Goal: Task Accomplishment & Management: Manage account settings

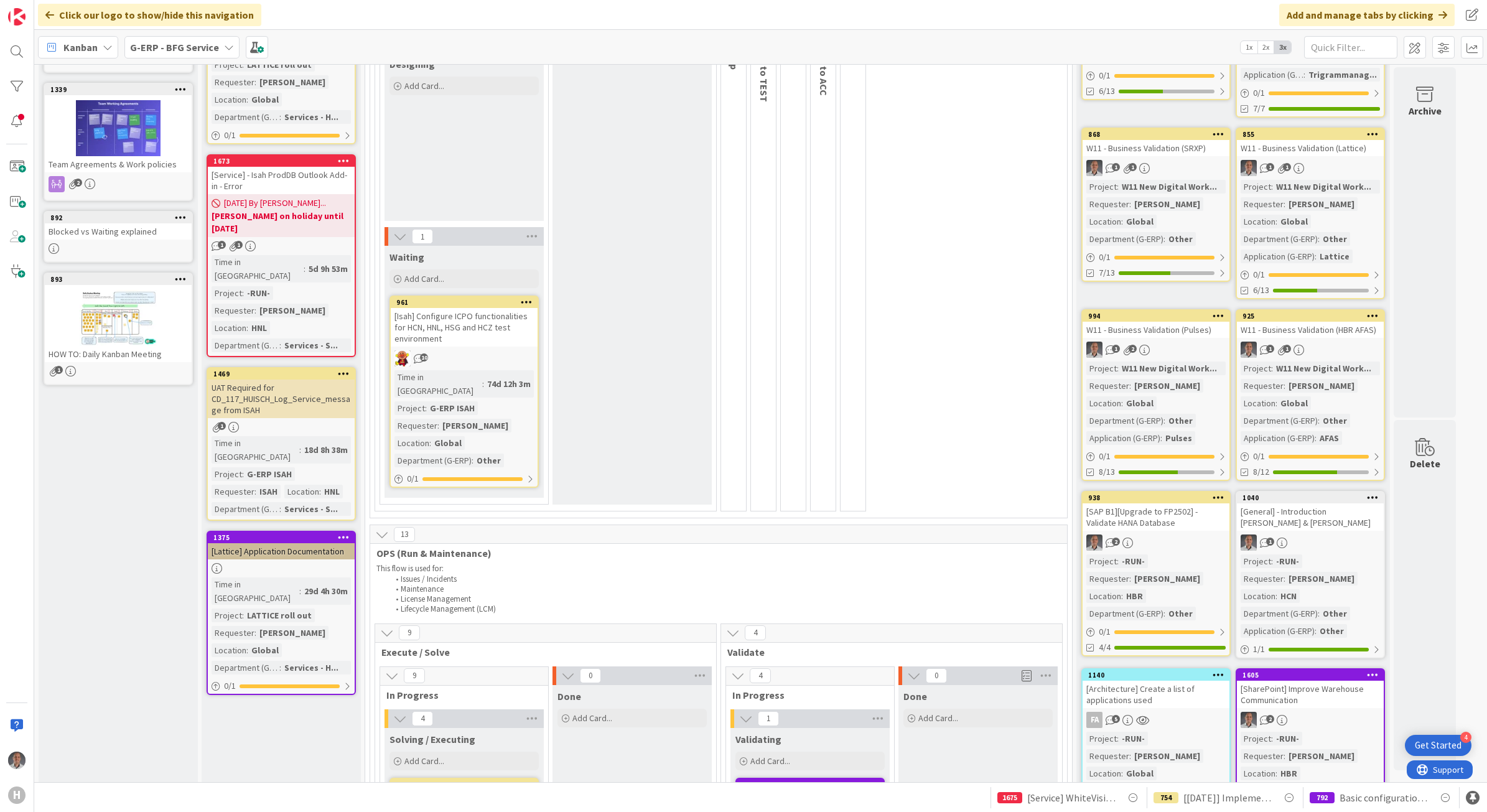
scroll to position [206, 0]
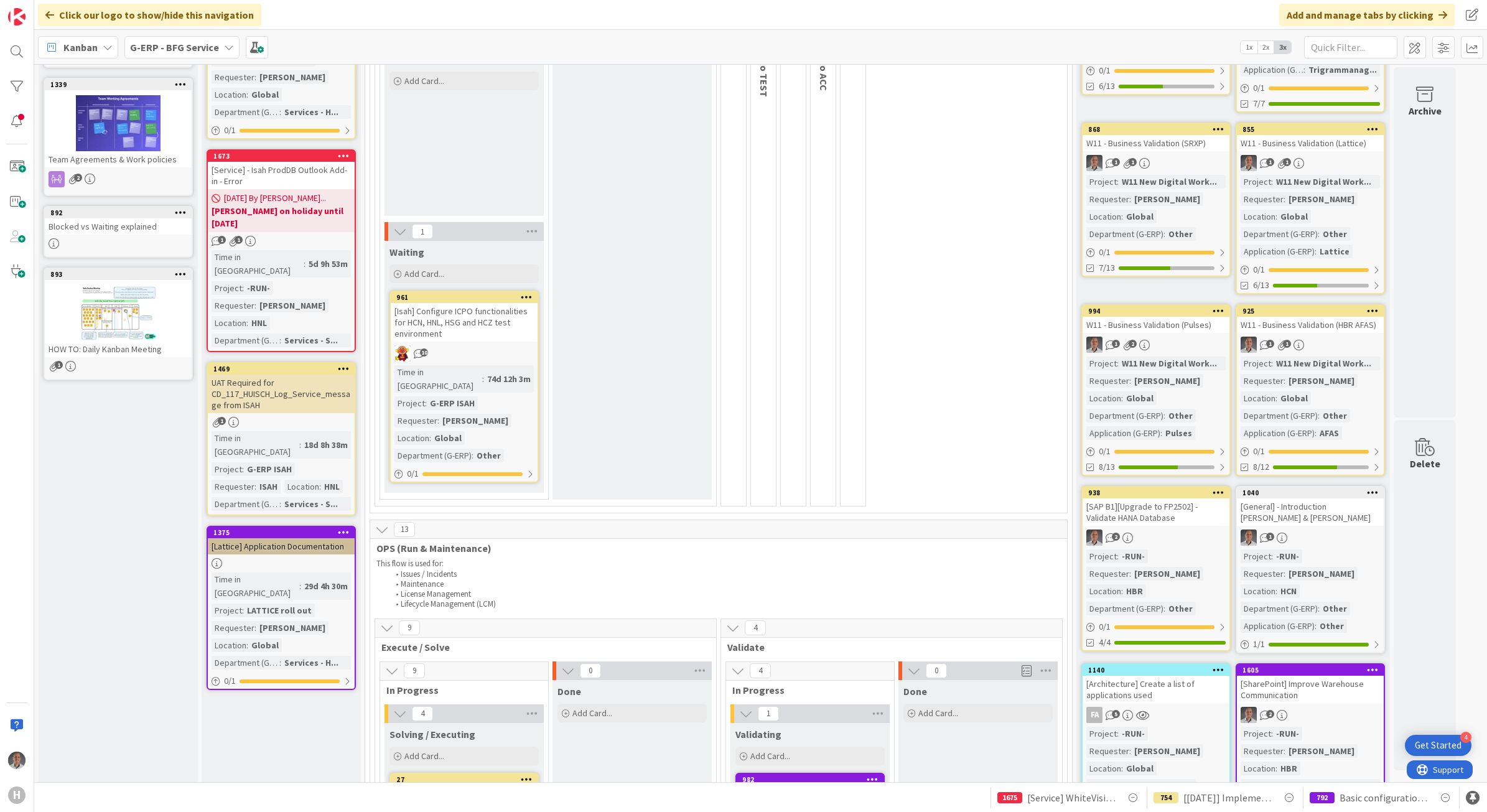
click at [271, 374] on div "UAT Required for CD_117_HUISCH_Log_Service_message from ISAH" at bounding box center [281, 393] width 147 height 39
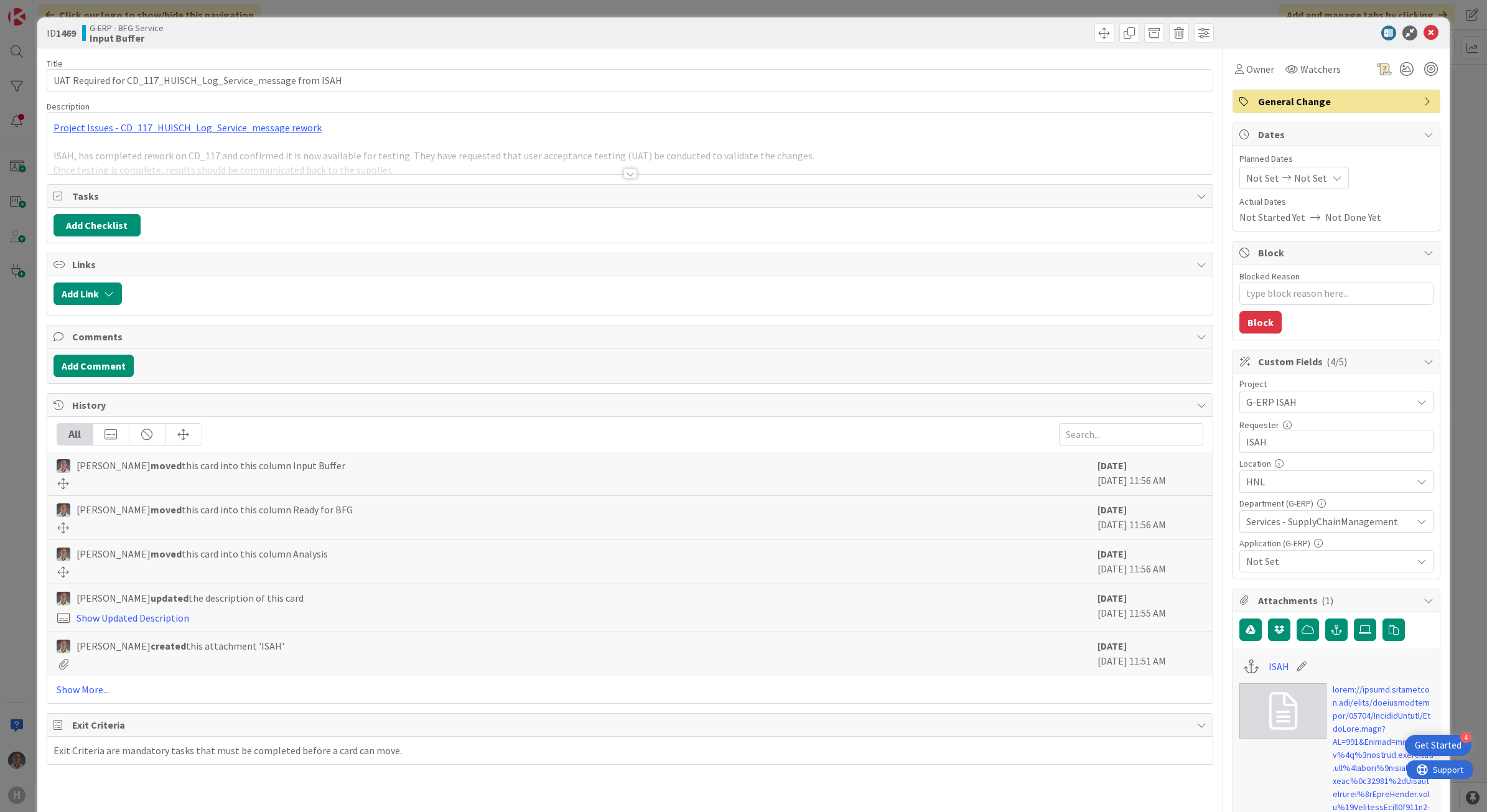
click at [626, 175] on div at bounding box center [630, 174] width 13 height 10
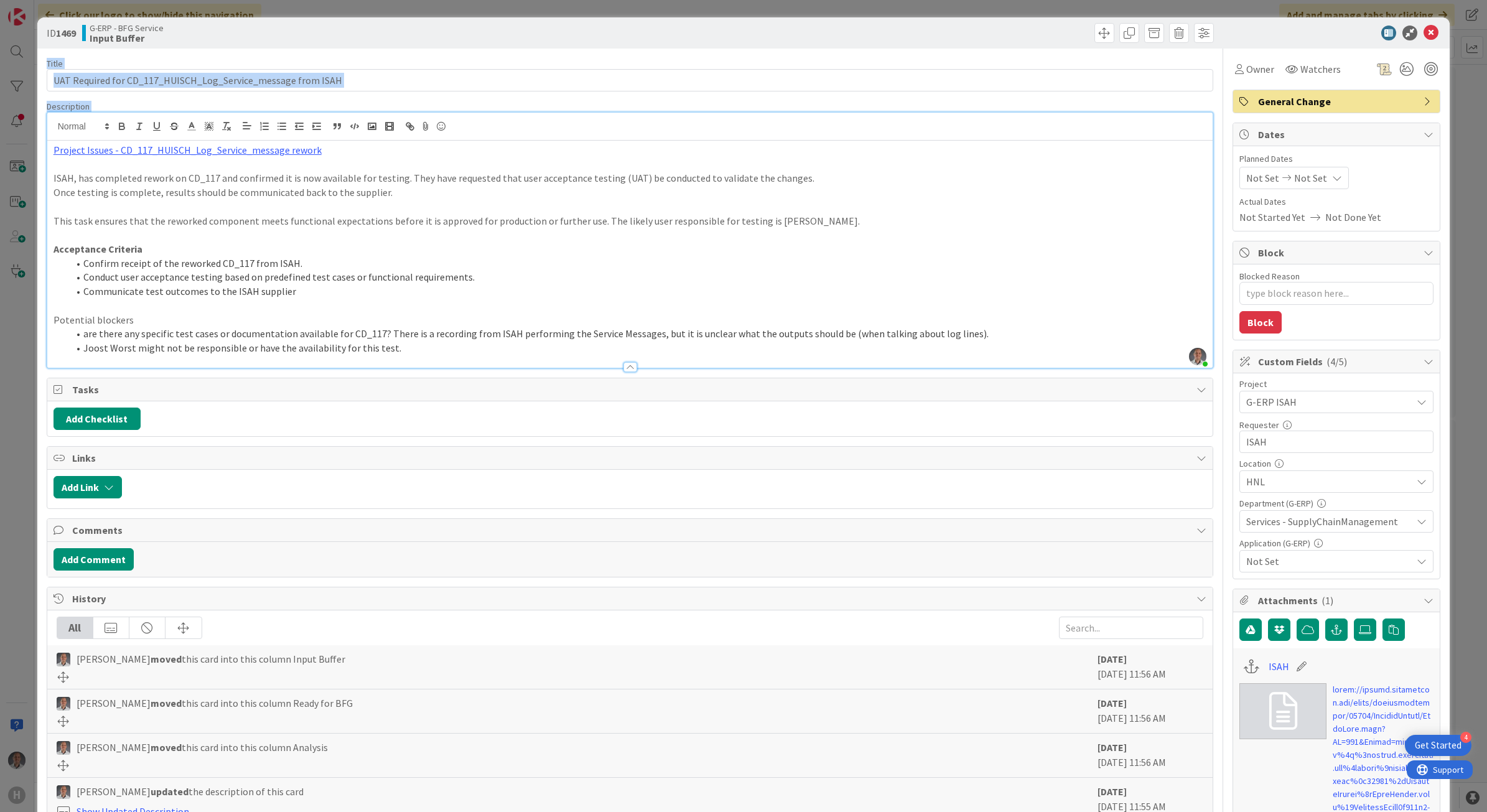
drag, startPoint x: 1422, startPoint y: 35, endPoint x: 1089, endPoint y: 236, distance: 389.0
click at [1276, 569] on span "Not Set" at bounding box center [1329, 561] width 165 height 15
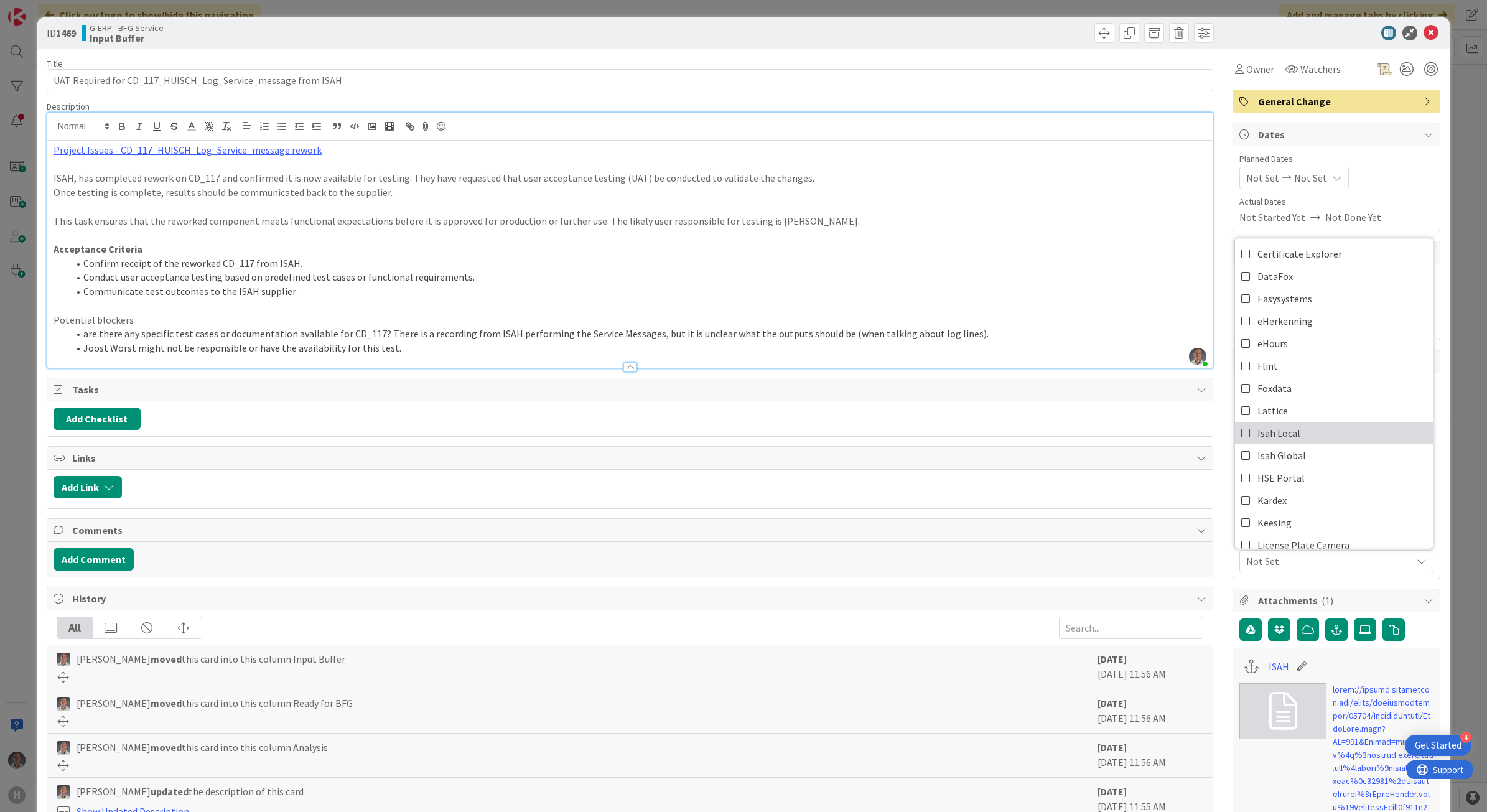
scroll to position [91, 0]
click at [1305, 458] on link "Isah Global" at bounding box center [1334, 455] width 198 height 23
click at [1160, 244] on p "Acceptance Criteria" at bounding box center [630, 249] width 1153 height 14
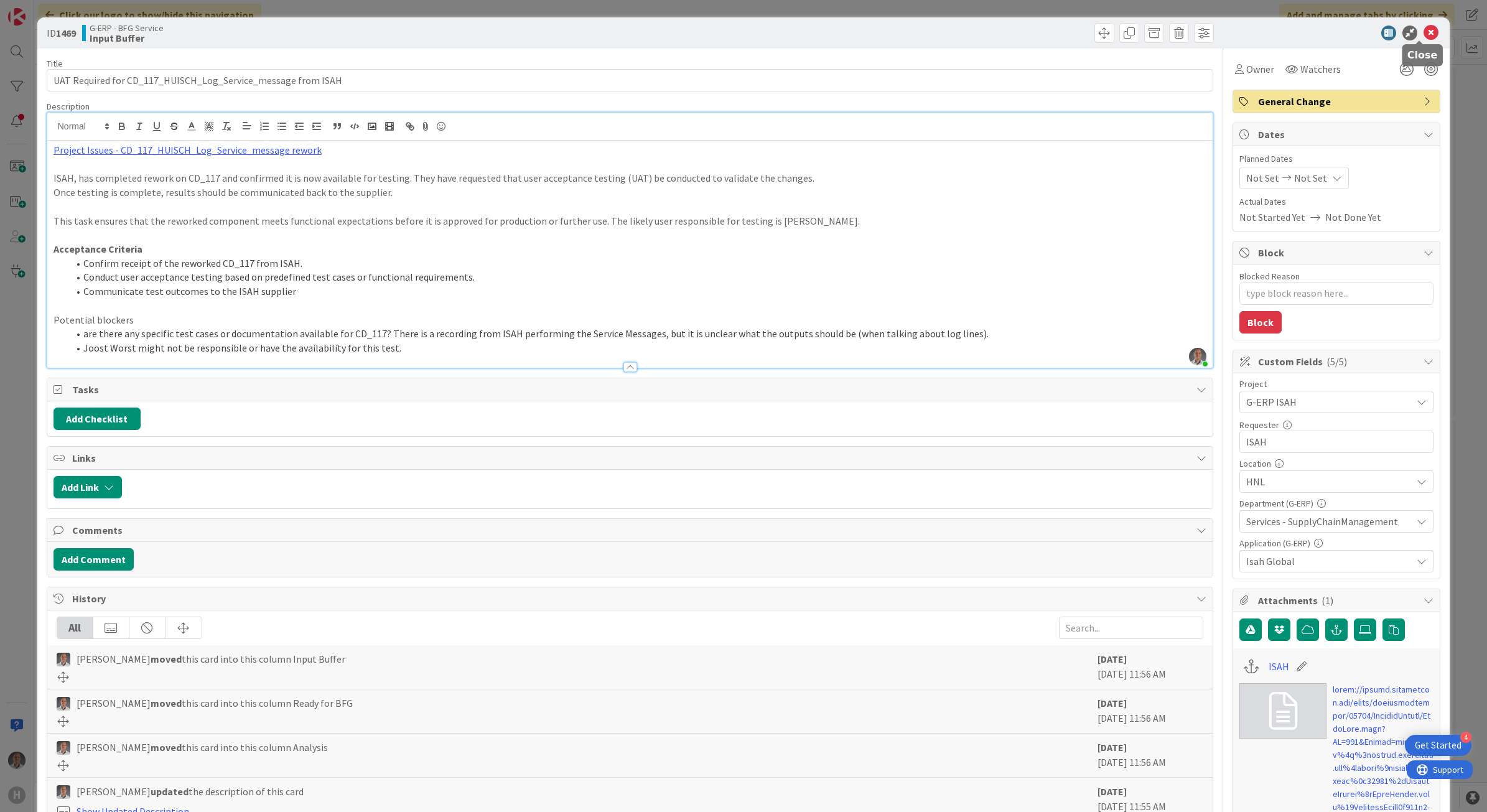
click at [1424, 32] on icon at bounding box center [1431, 32] width 15 height 15
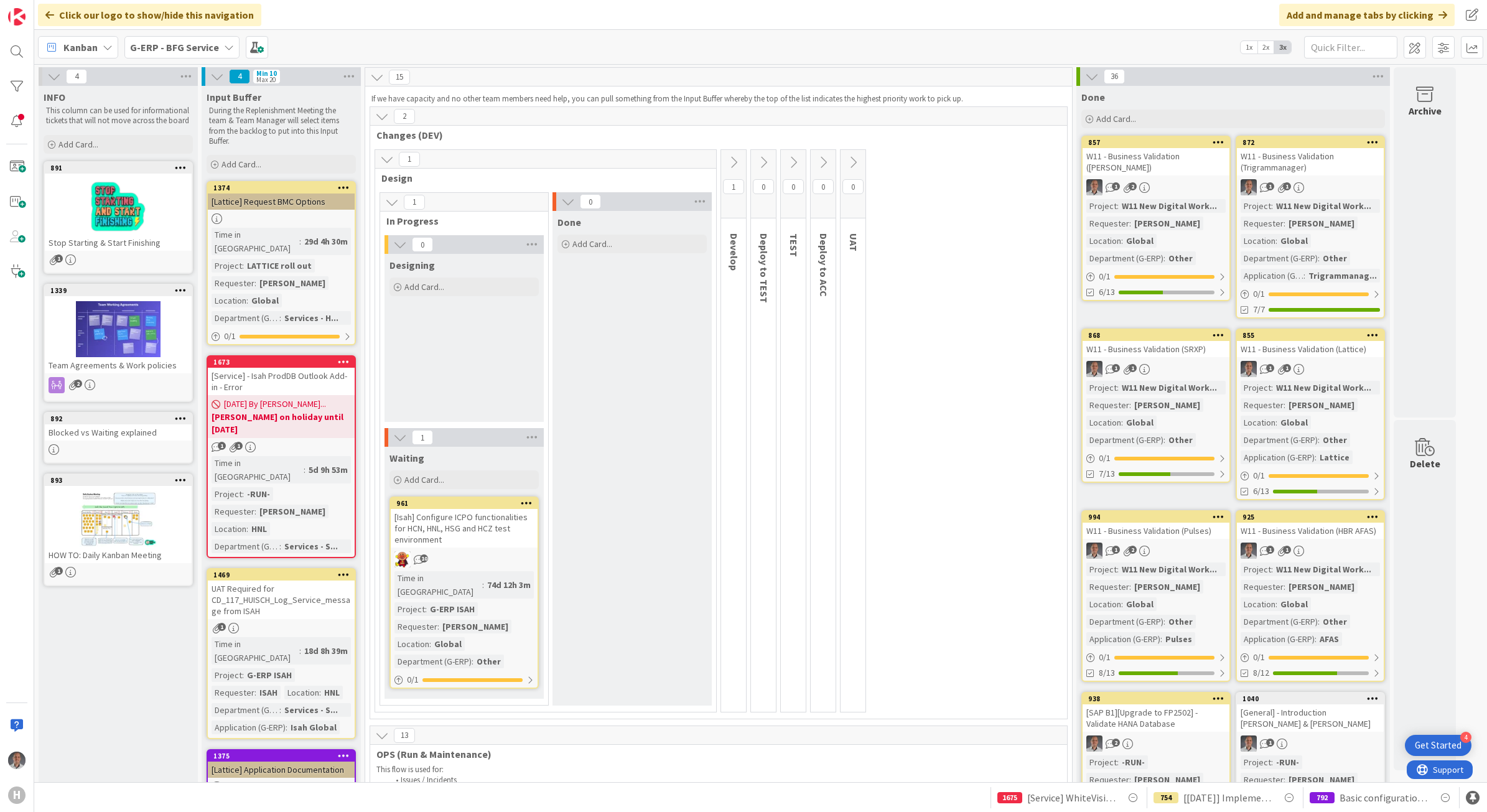
click at [300, 196] on div "[Lattice] Request BMC Options" at bounding box center [281, 201] width 147 height 16
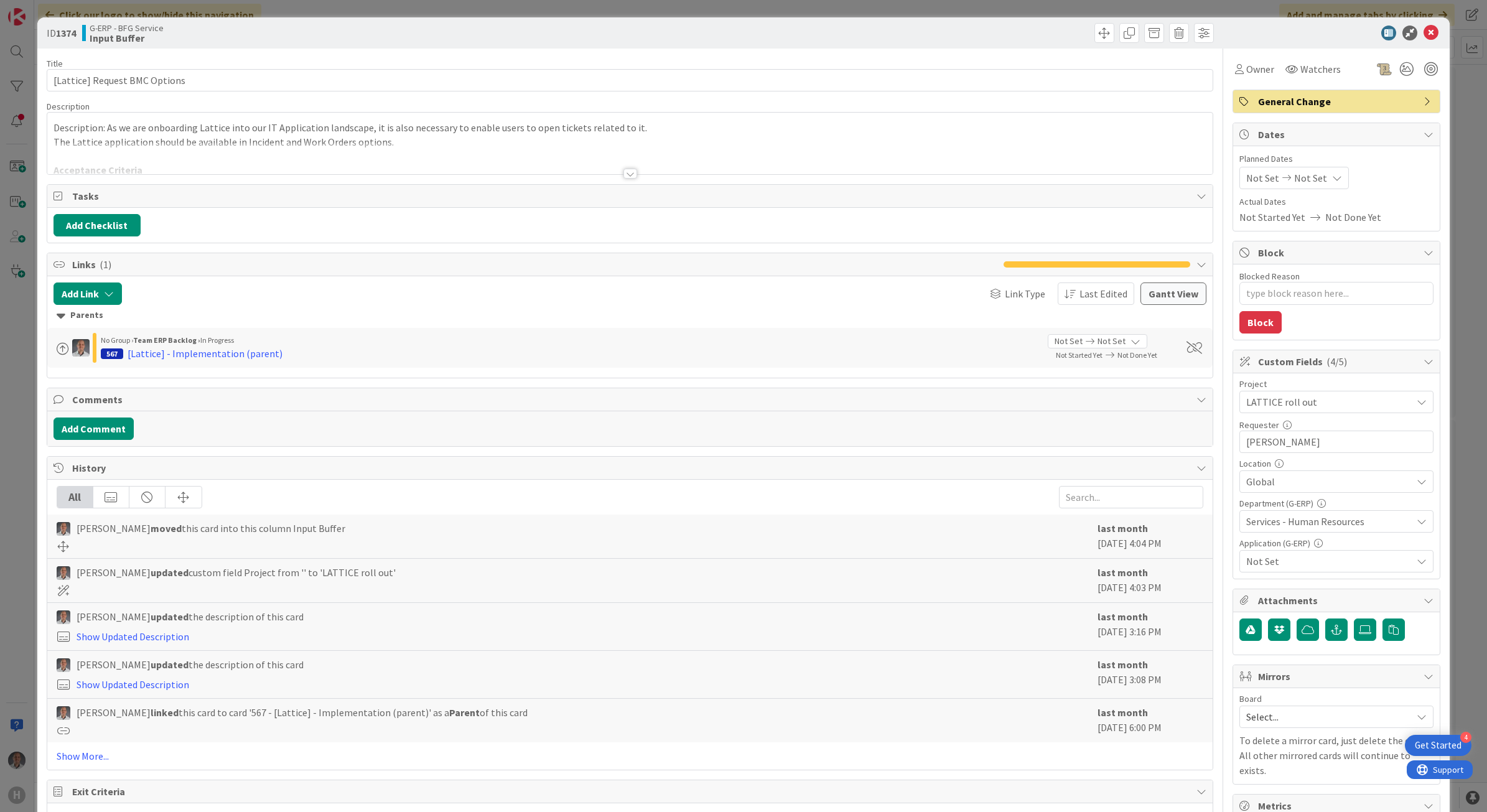
click at [1250, 561] on span "Not Set" at bounding box center [1329, 561] width 165 height 15
click at [1311, 445] on link "Lattice" at bounding box center [1334, 450] width 198 height 23
click at [1424, 34] on icon at bounding box center [1431, 32] width 15 height 15
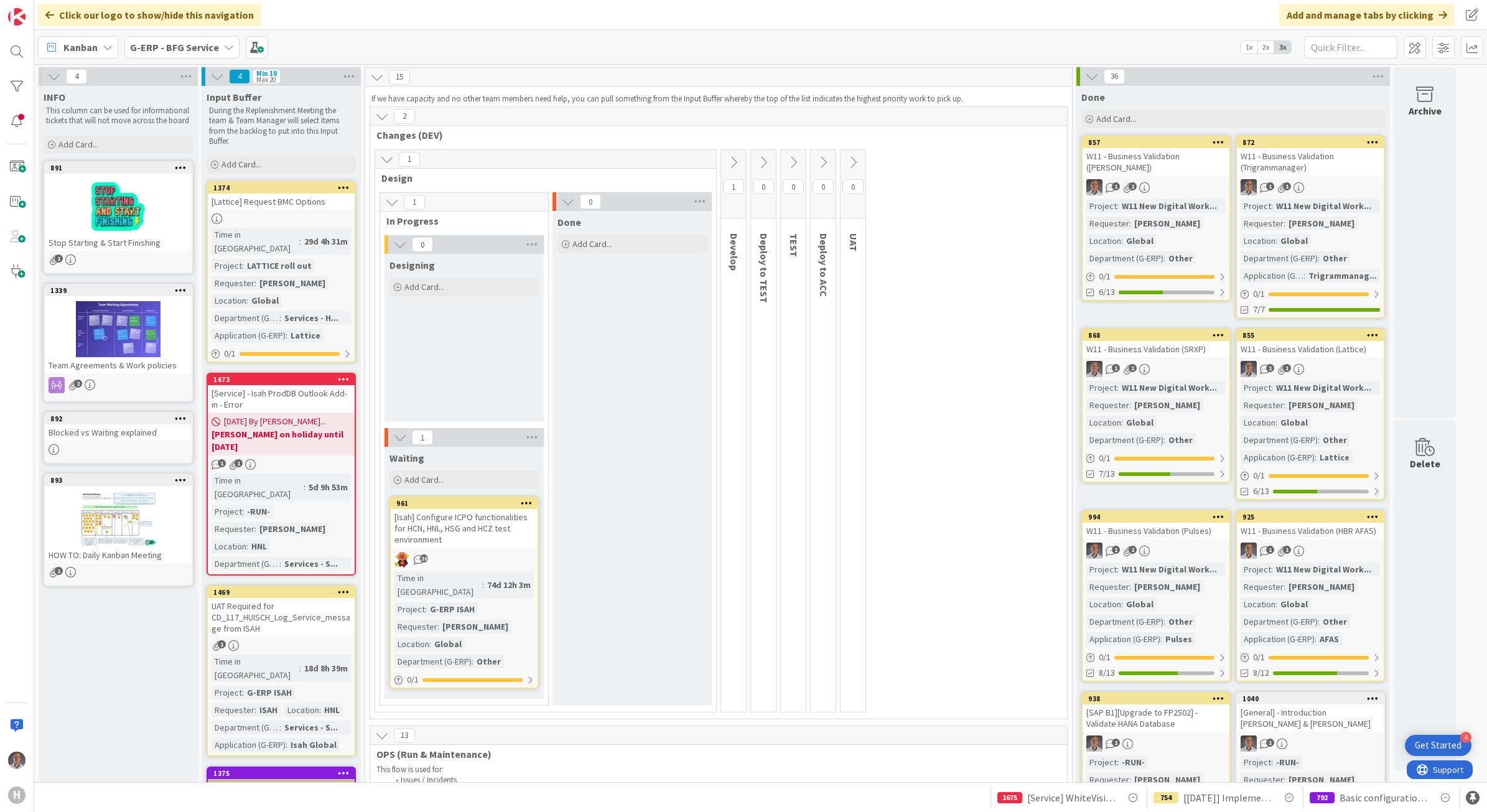
click at [315, 385] on div "[Service] - Isah ProdDB Outlook Add-in - Error" at bounding box center [281, 398] width 147 height 27
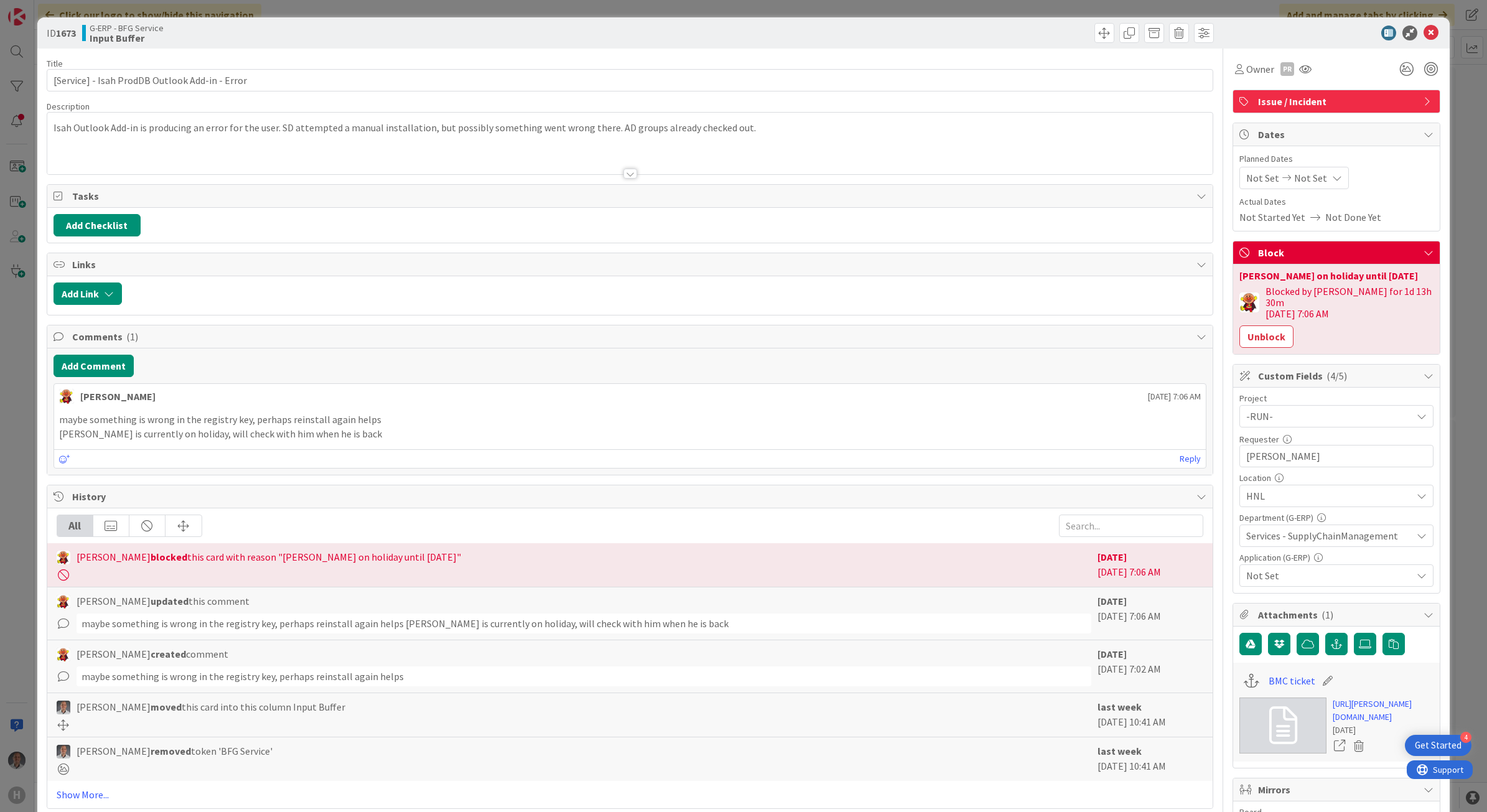
click at [1298, 569] on span "Not Set" at bounding box center [1329, 575] width 165 height 15
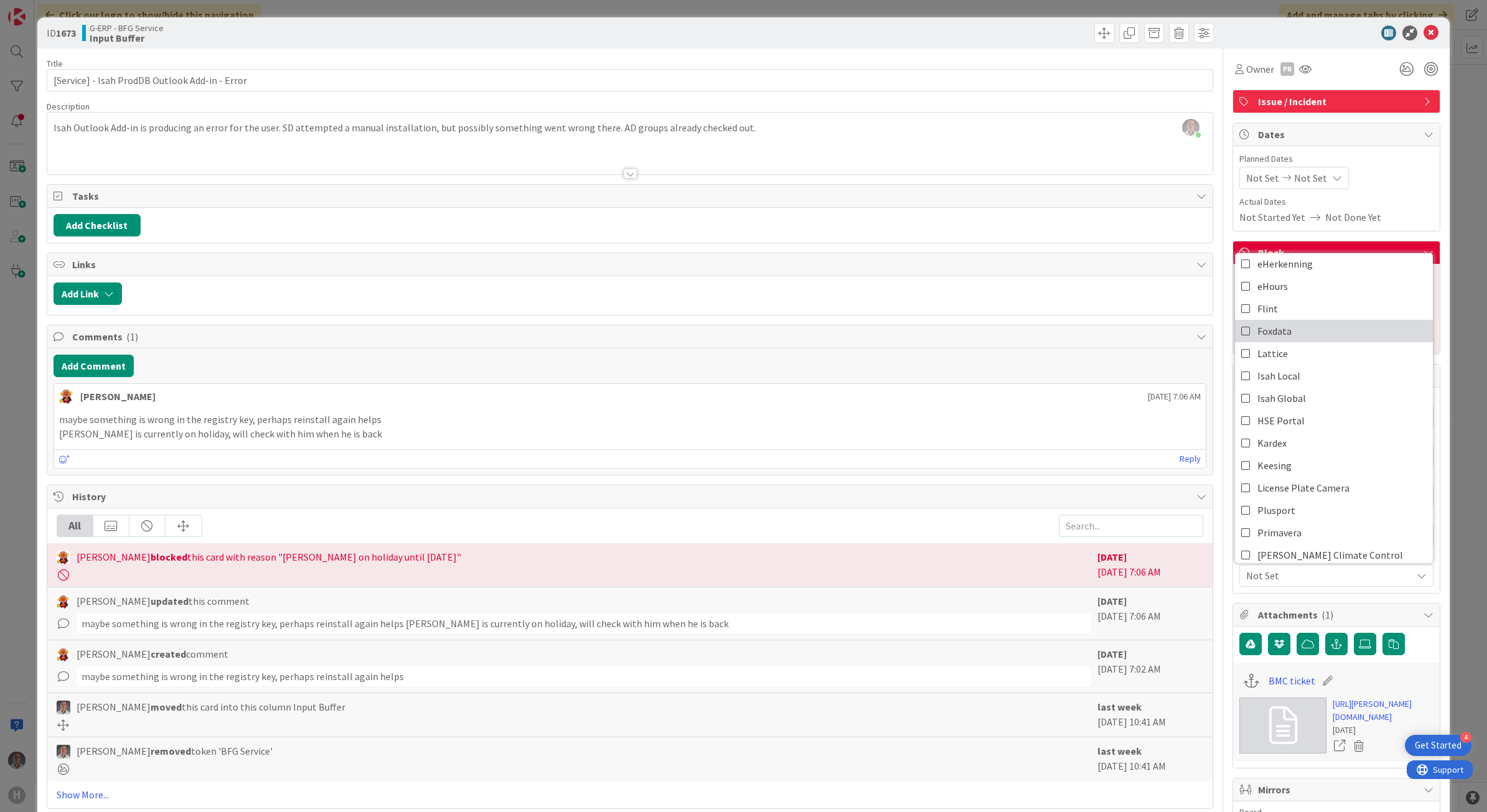
scroll to position [163, 0]
click at [1301, 365] on link "Isah Local" at bounding box center [1334, 375] width 198 height 23
click at [1424, 39] on icon at bounding box center [1431, 32] width 15 height 15
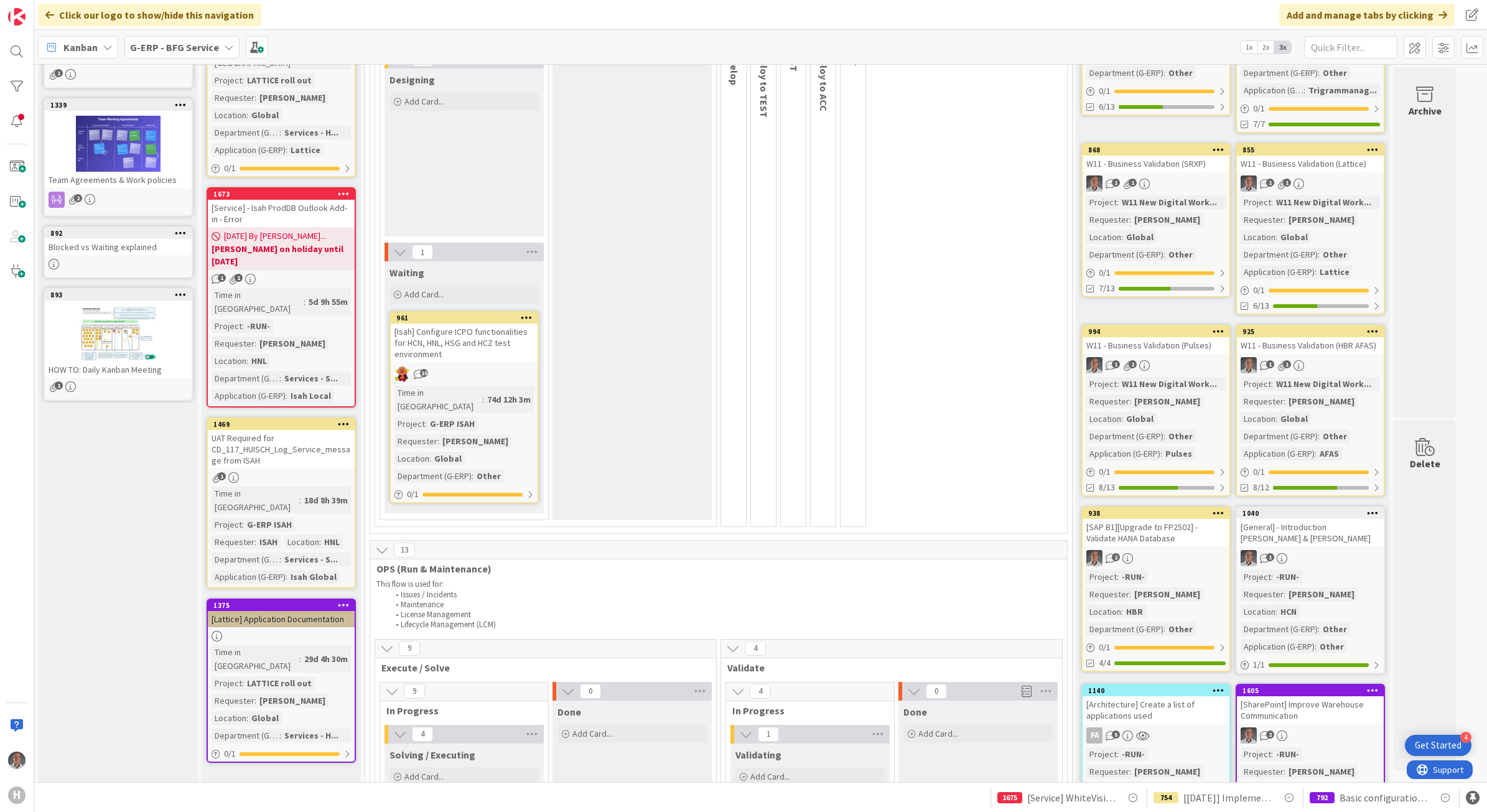
scroll to position [186, 0]
click at [285, 610] on div "[Lattice] Application Documentation" at bounding box center [281, 618] width 147 height 16
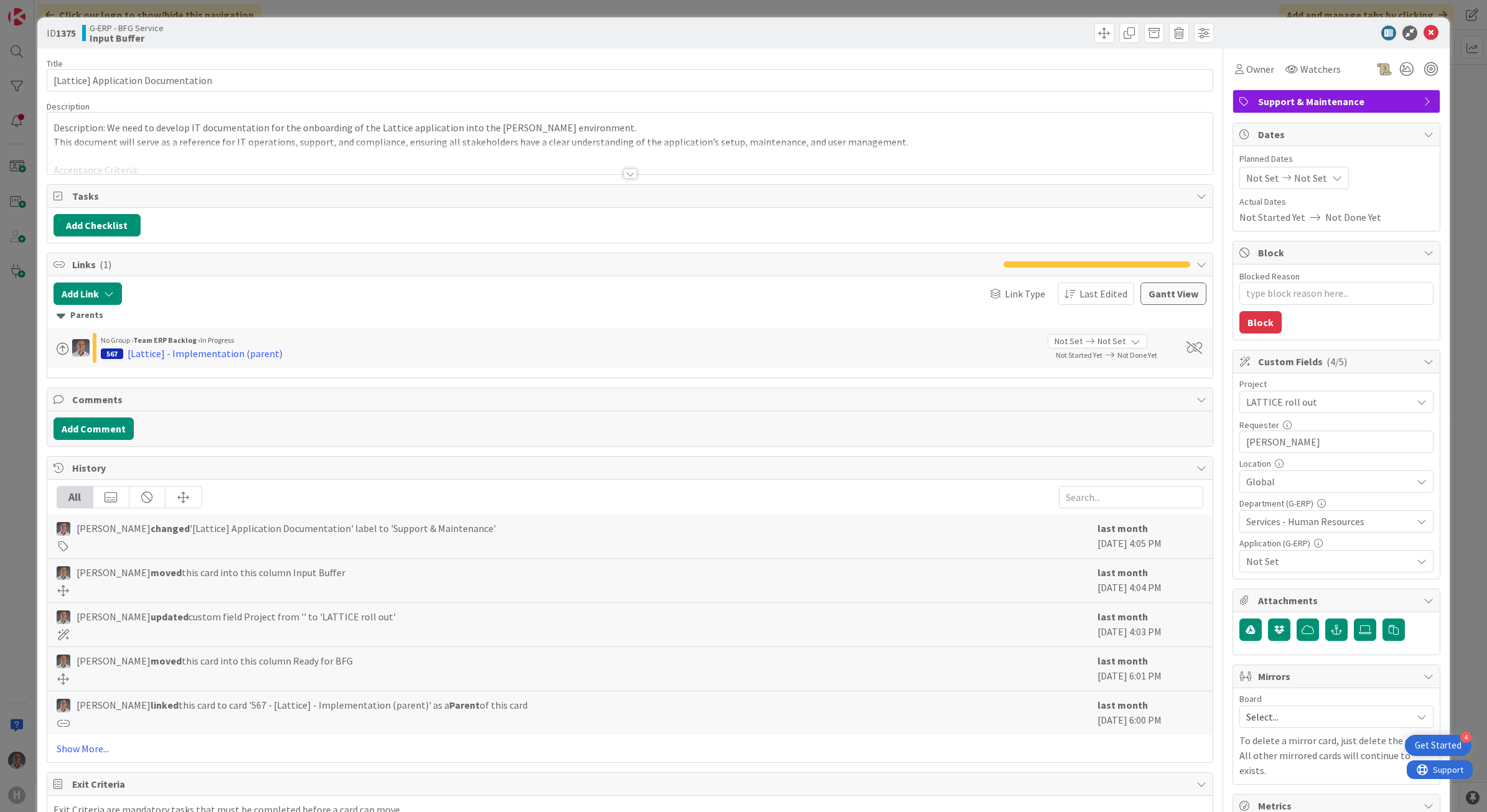
click at [1286, 561] on span "Not Set" at bounding box center [1329, 561] width 165 height 15
click at [1277, 470] on link "Lattice" at bounding box center [1334, 474] width 198 height 23
click at [1426, 20] on div "ID 1375 G-ERP - BFG Service Input Buffer" at bounding box center [744, 33] width 1413 height 31
click at [1424, 27] on icon at bounding box center [1431, 32] width 15 height 15
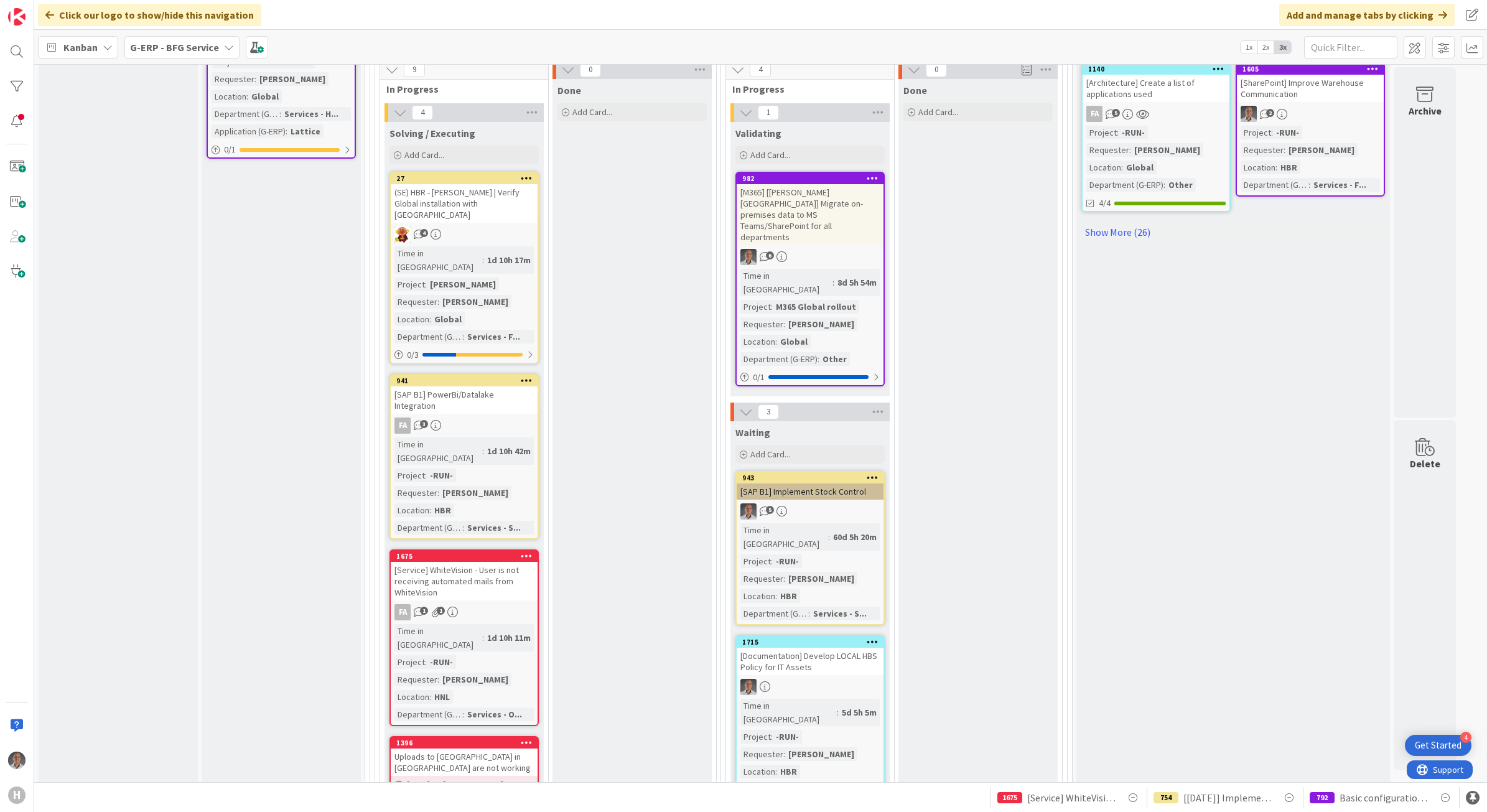
scroll to position [808, 0]
click at [493, 191] on div "(SE) HBR - [PERSON_NAME] | Verify Global installation with [GEOGRAPHIC_DATA]" at bounding box center [464, 203] width 147 height 39
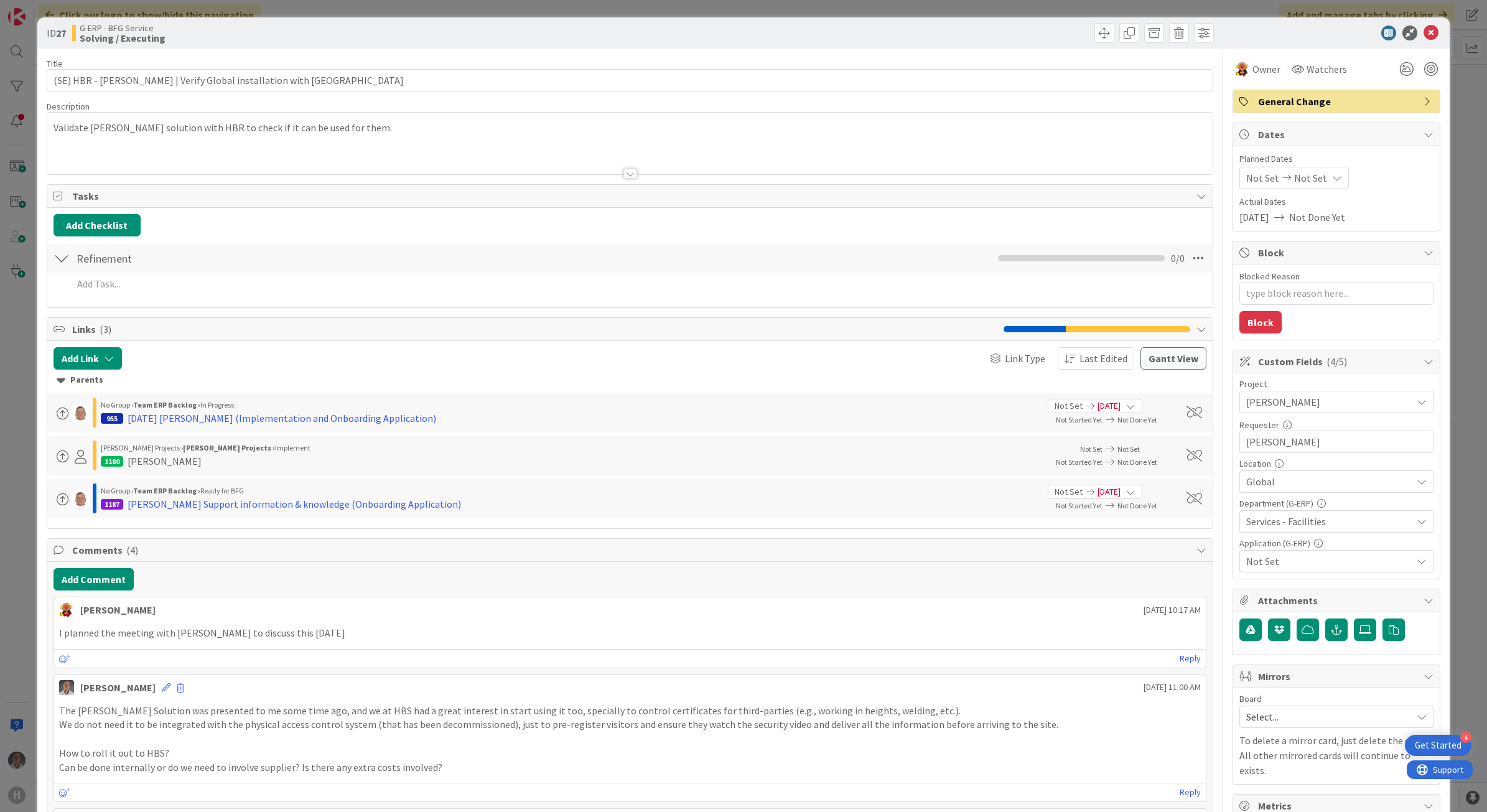
click at [1299, 567] on span "Not Set" at bounding box center [1329, 561] width 165 height 15
click at [1279, 477] on link "2BA" at bounding box center [1334, 488] width 198 height 23
click at [1282, 562] on span "2BA" at bounding box center [1329, 561] width 165 height 15
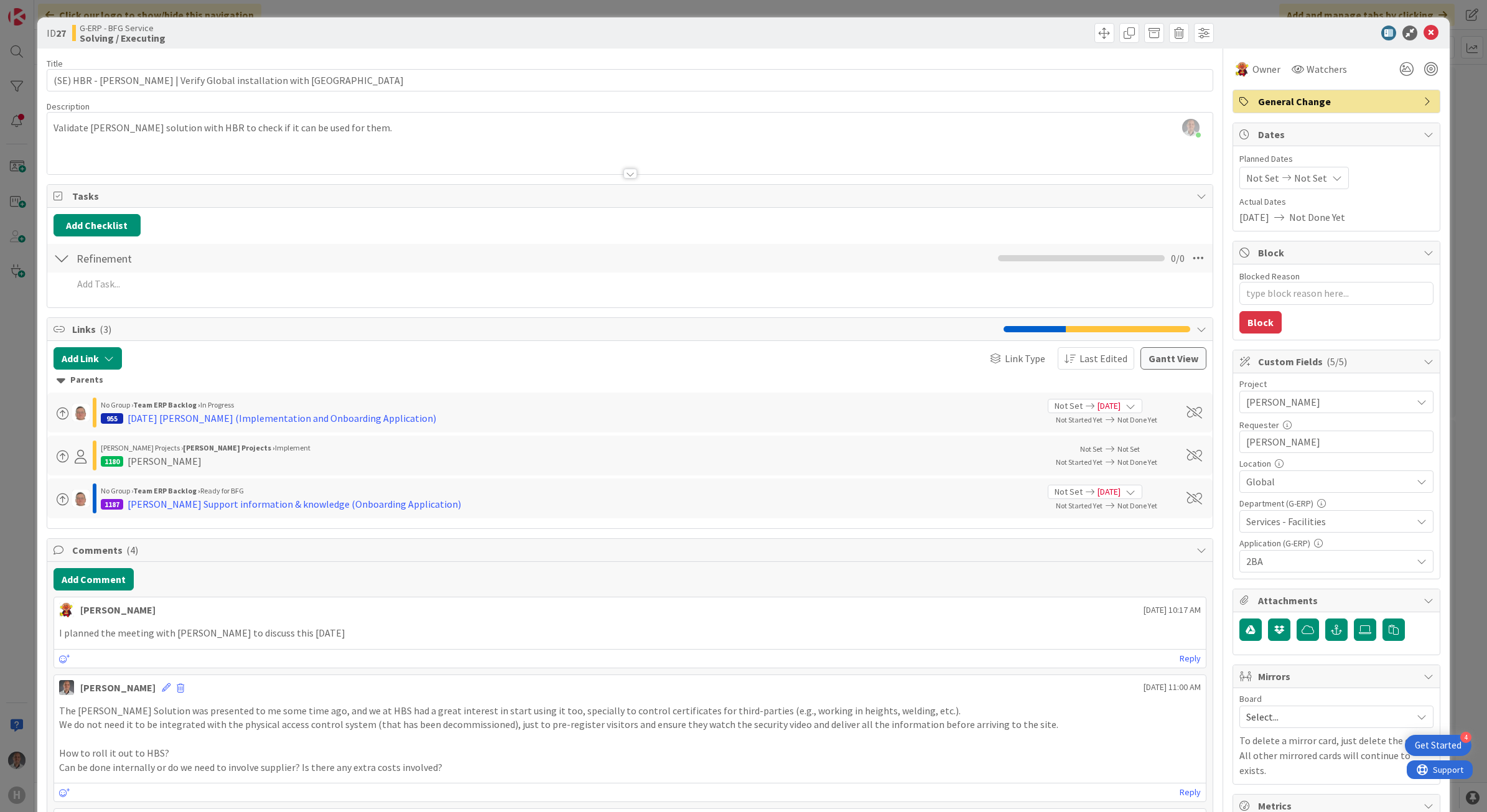
click at [1282, 562] on span "2BA" at bounding box center [1329, 561] width 165 height 15
click at [1277, 467] on link "[PERSON_NAME]" at bounding box center [1334, 466] width 198 height 23
click at [1241, 492] on icon at bounding box center [1246, 488] width 10 height 19
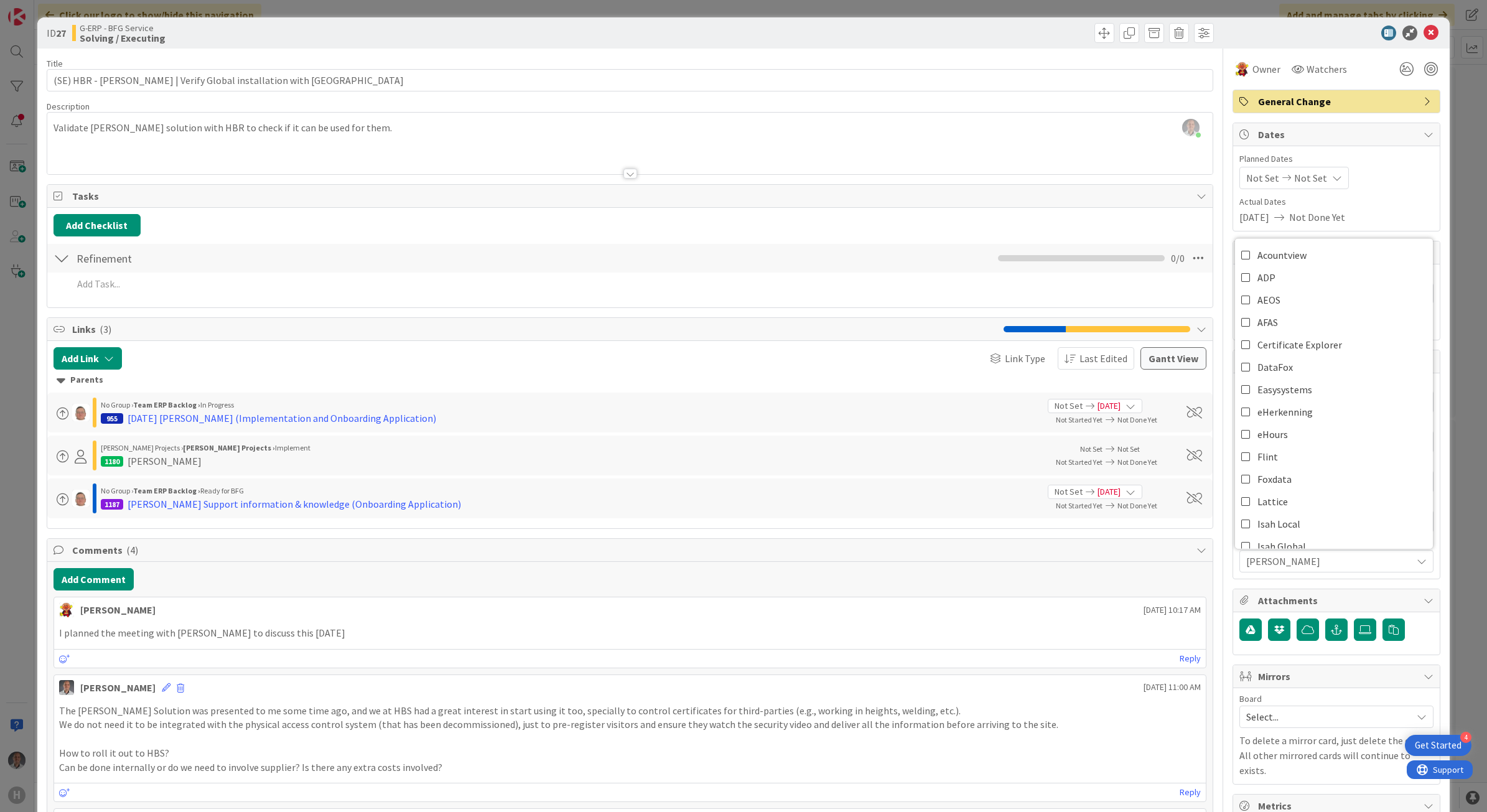
click at [1110, 221] on div "Add Checklist" at bounding box center [630, 225] width 1153 height 23
click at [1424, 34] on icon at bounding box center [1431, 32] width 15 height 15
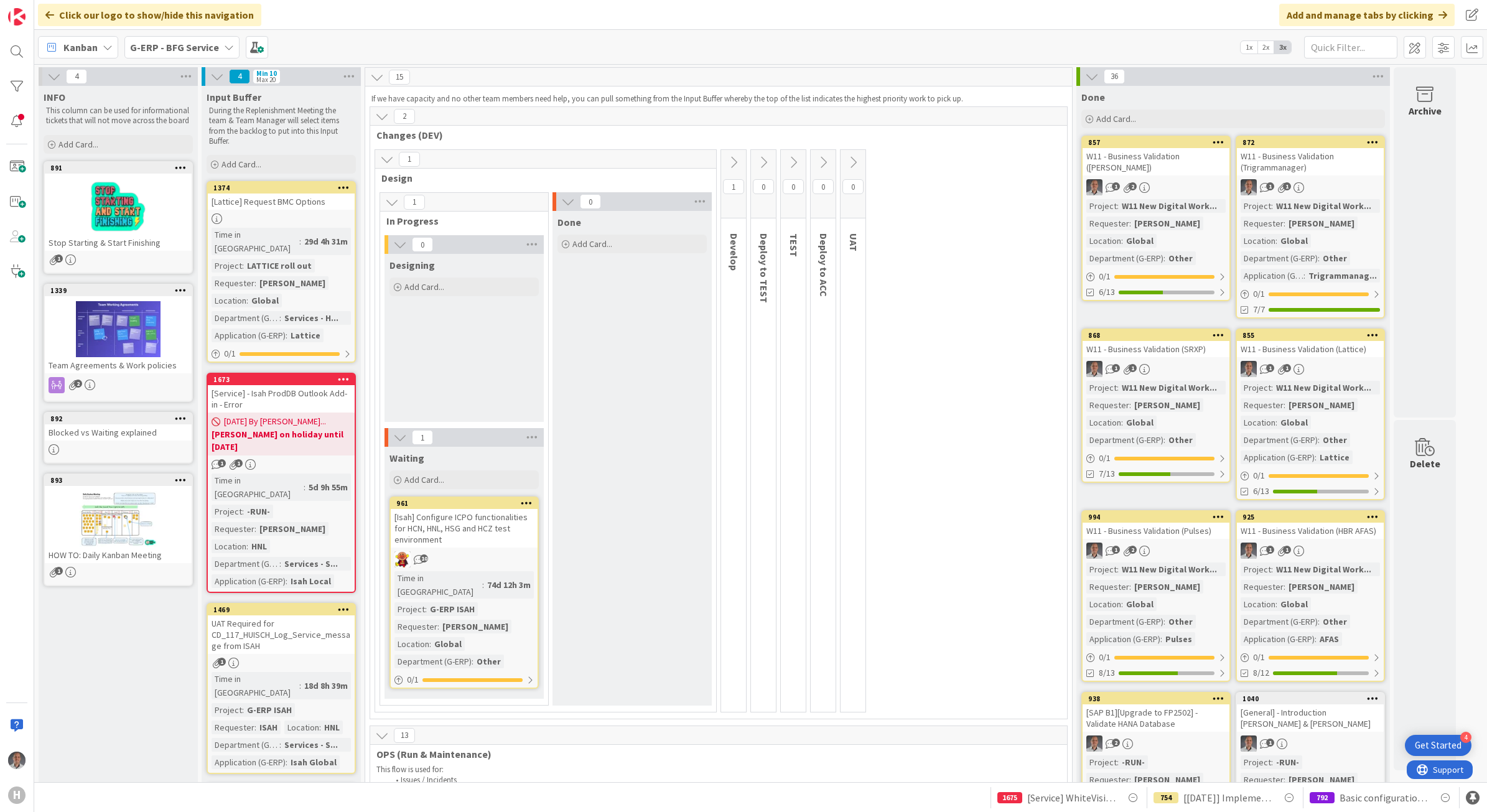
click at [205, 46] on b "G-ERP - BFG Service" at bounding box center [175, 47] width 89 height 13
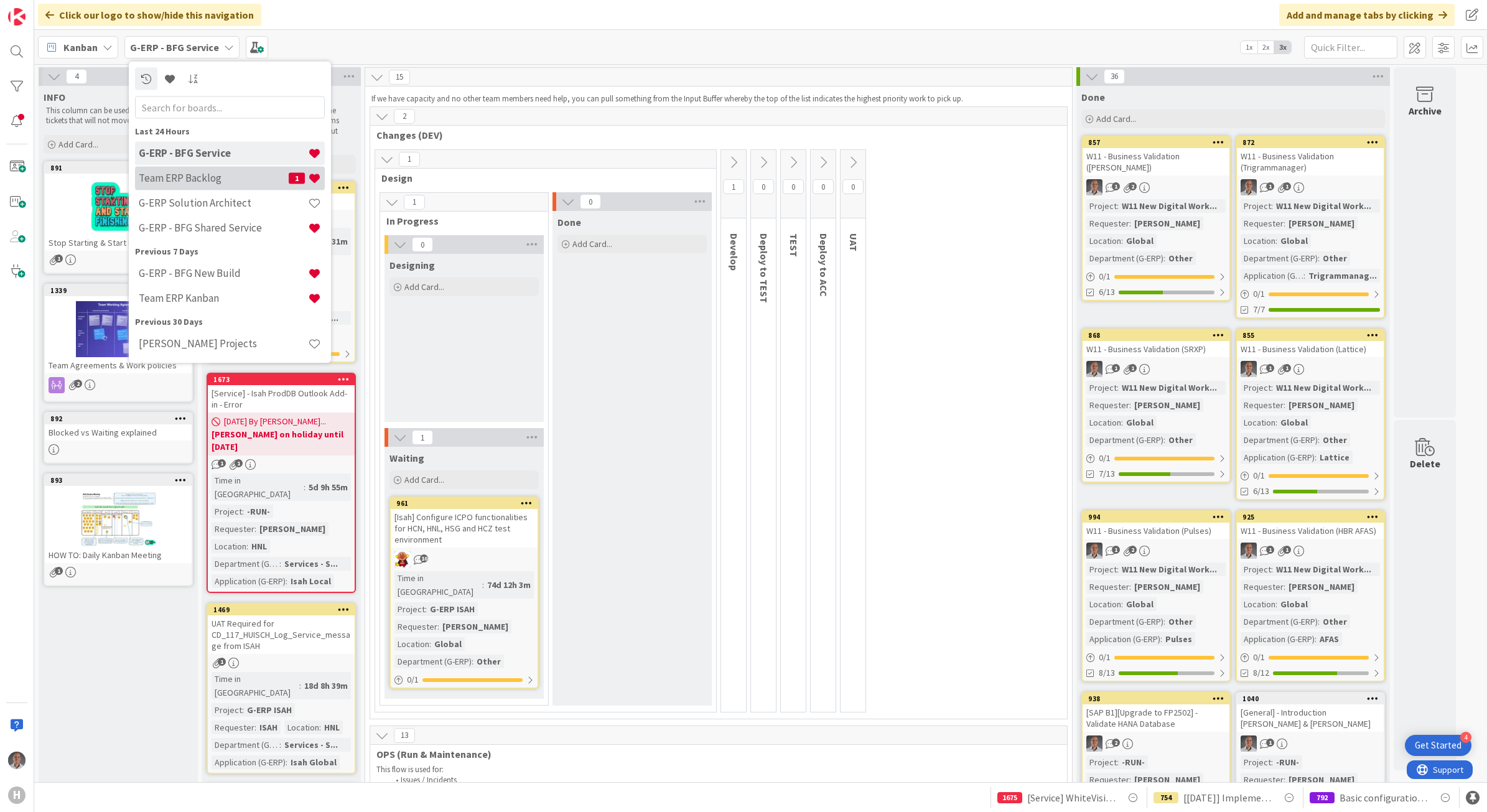
click at [216, 178] on h4 "Team ERP Backlog" at bounding box center [213, 178] width 150 height 13
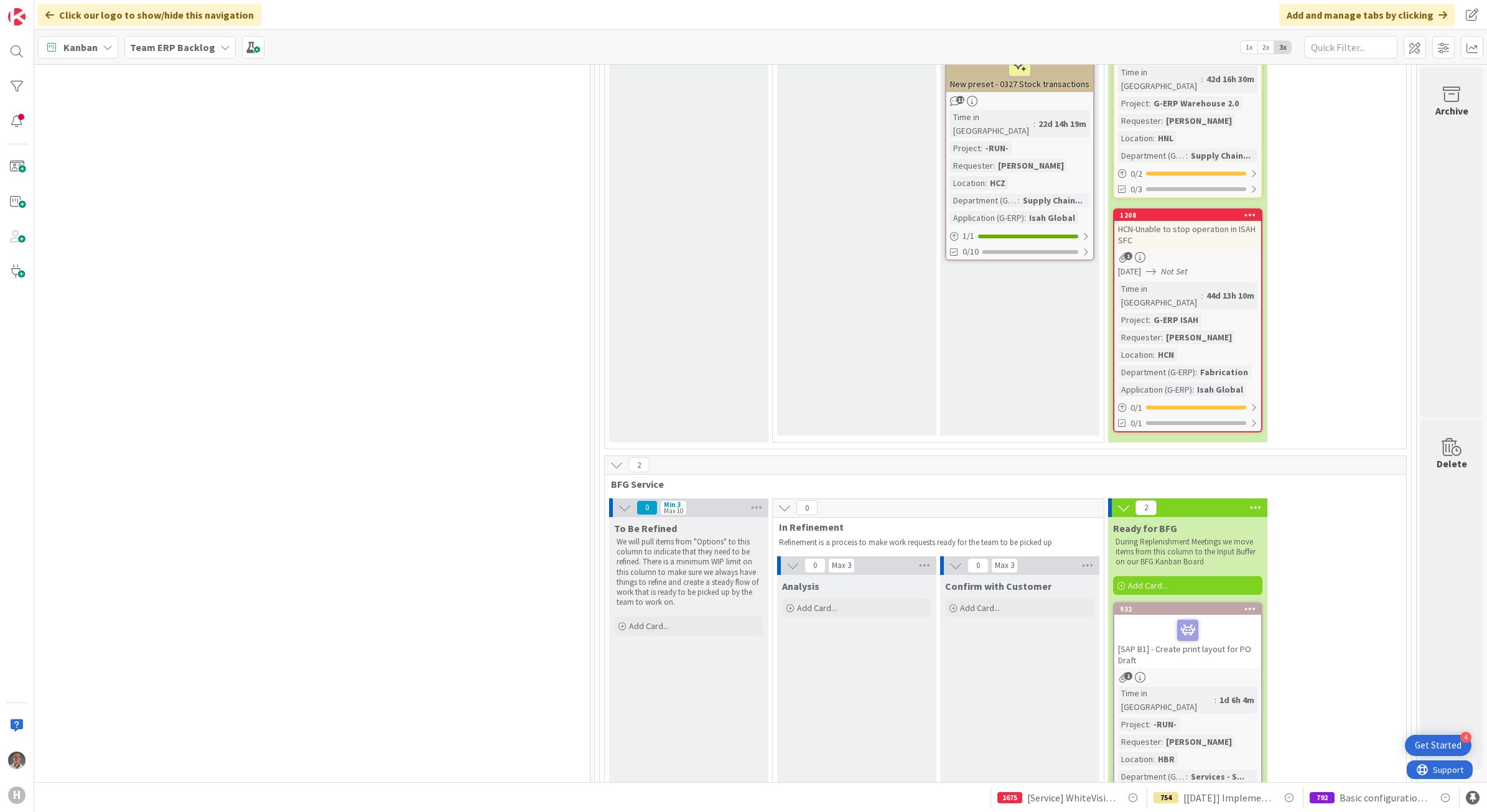
scroll to position [2857, 791]
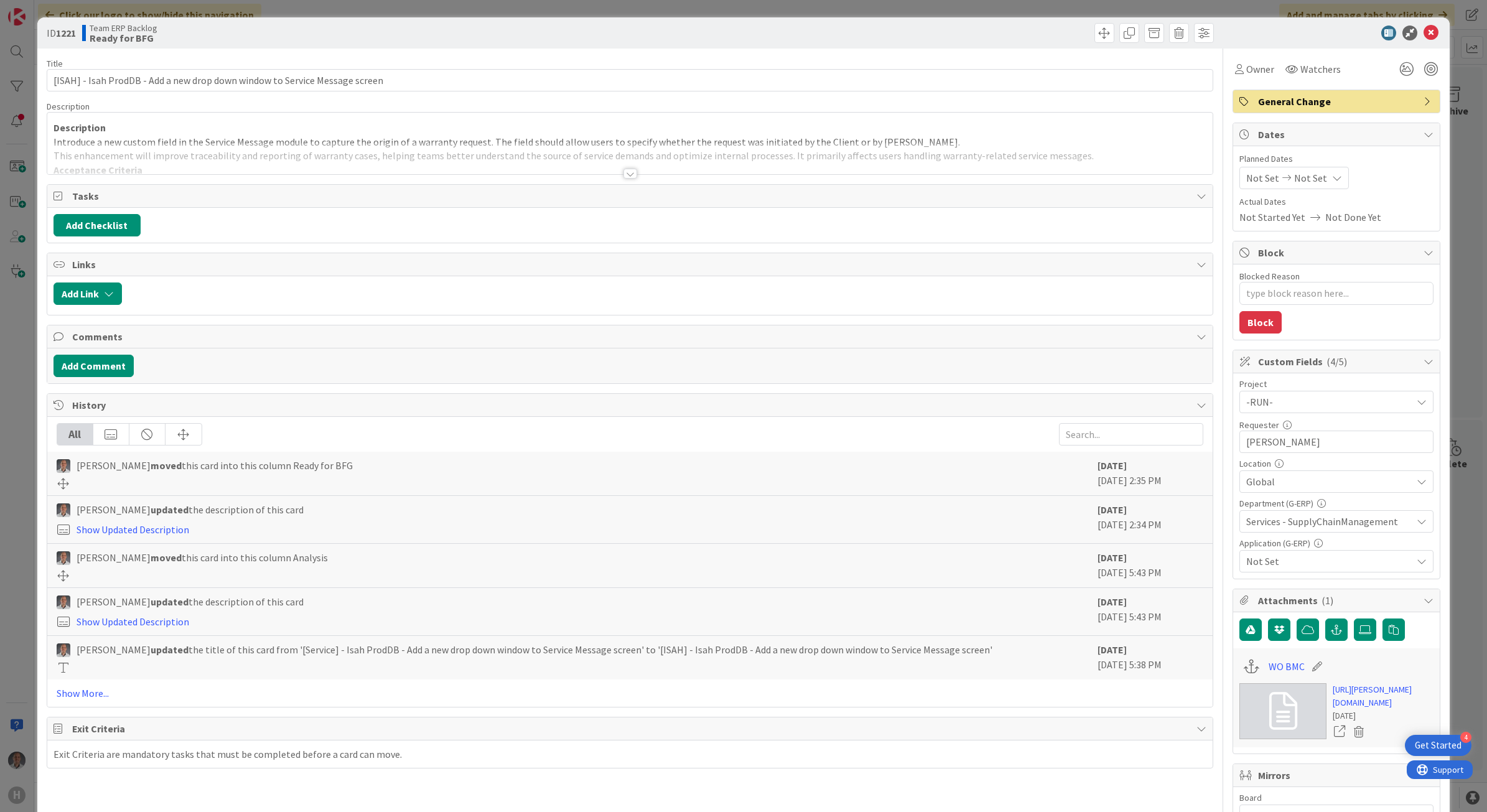
click at [630, 172] on div at bounding box center [630, 174] width 13 height 10
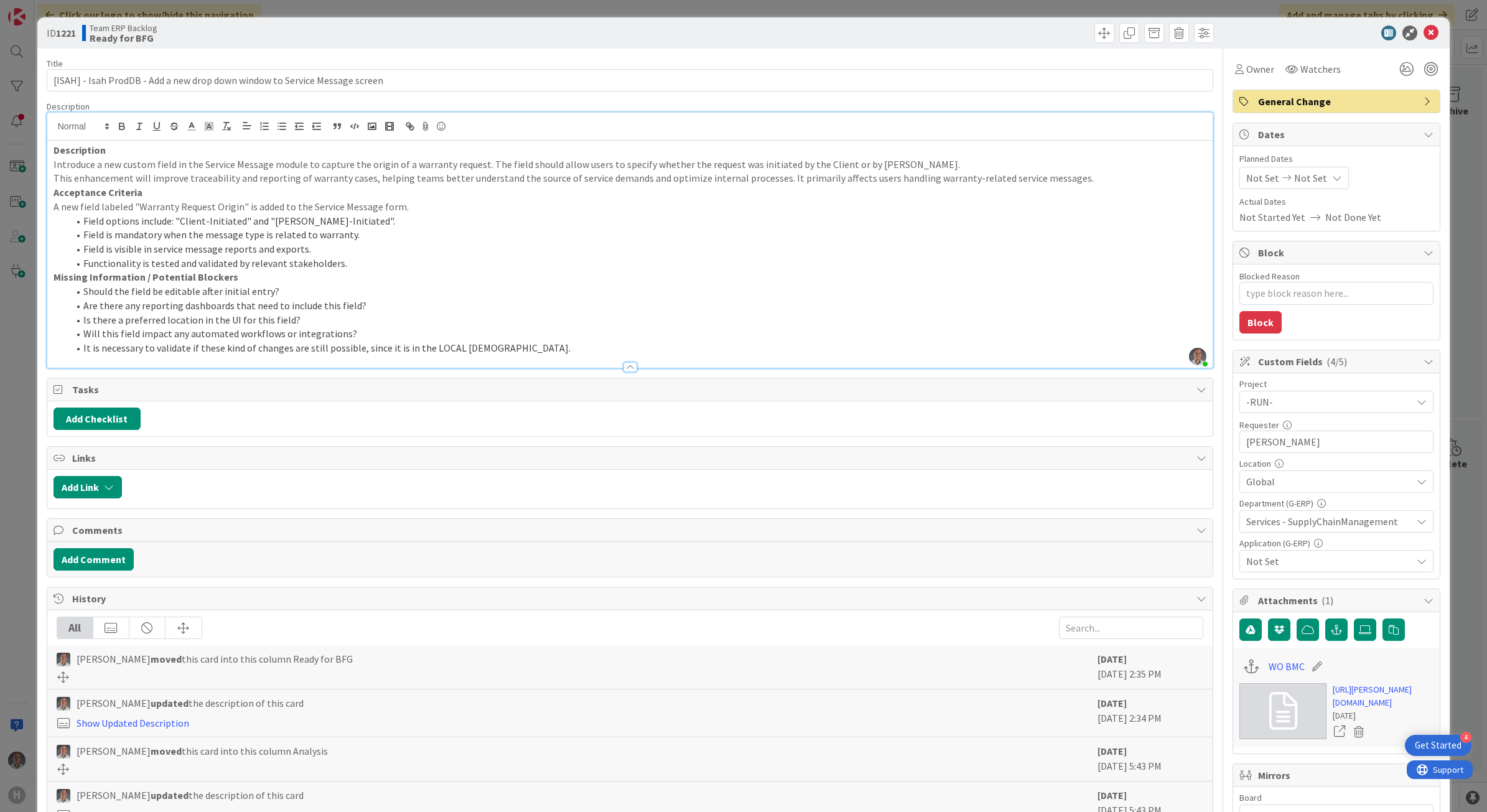
click at [1248, 558] on span "Not Set" at bounding box center [1329, 561] width 165 height 15
click at [1304, 519] on link "Isah Local" at bounding box center [1334, 524] width 198 height 23
click at [1426, 34] on icon at bounding box center [1431, 32] width 15 height 15
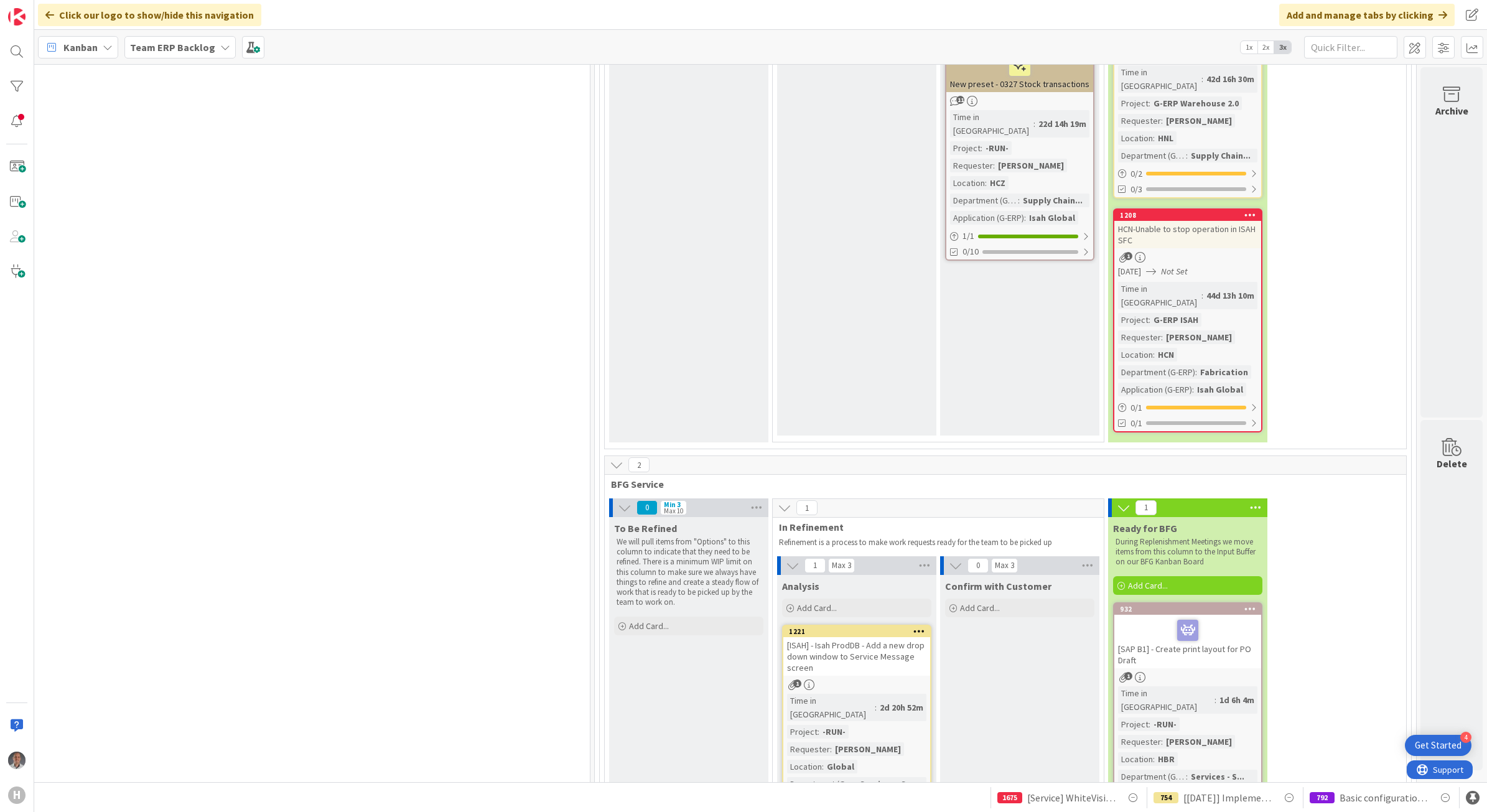
click at [913, 626] on icon at bounding box center [919, 630] width 12 height 8
click at [963, 575] on div "Confirm with Customer Add Card..." at bounding box center [1020, 699] width 159 height 248
click at [869, 637] on div "[ISAH] - Isah ProdDB - Add a new drop down window to Service Message screen" at bounding box center [856, 656] width 147 height 39
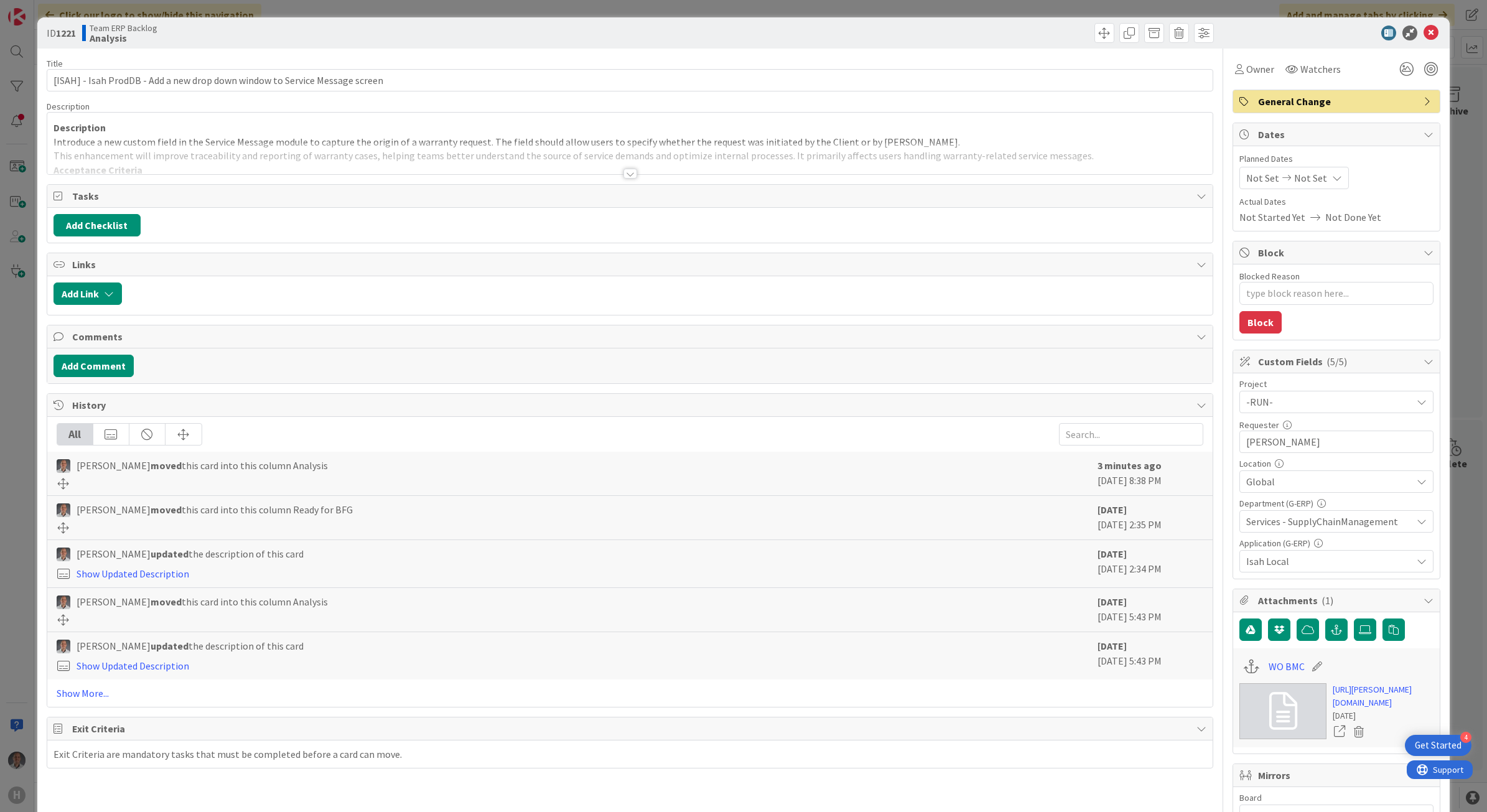
type textarea "x"
click at [110, 368] on button "Add Comment" at bounding box center [94, 366] width 80 height 23
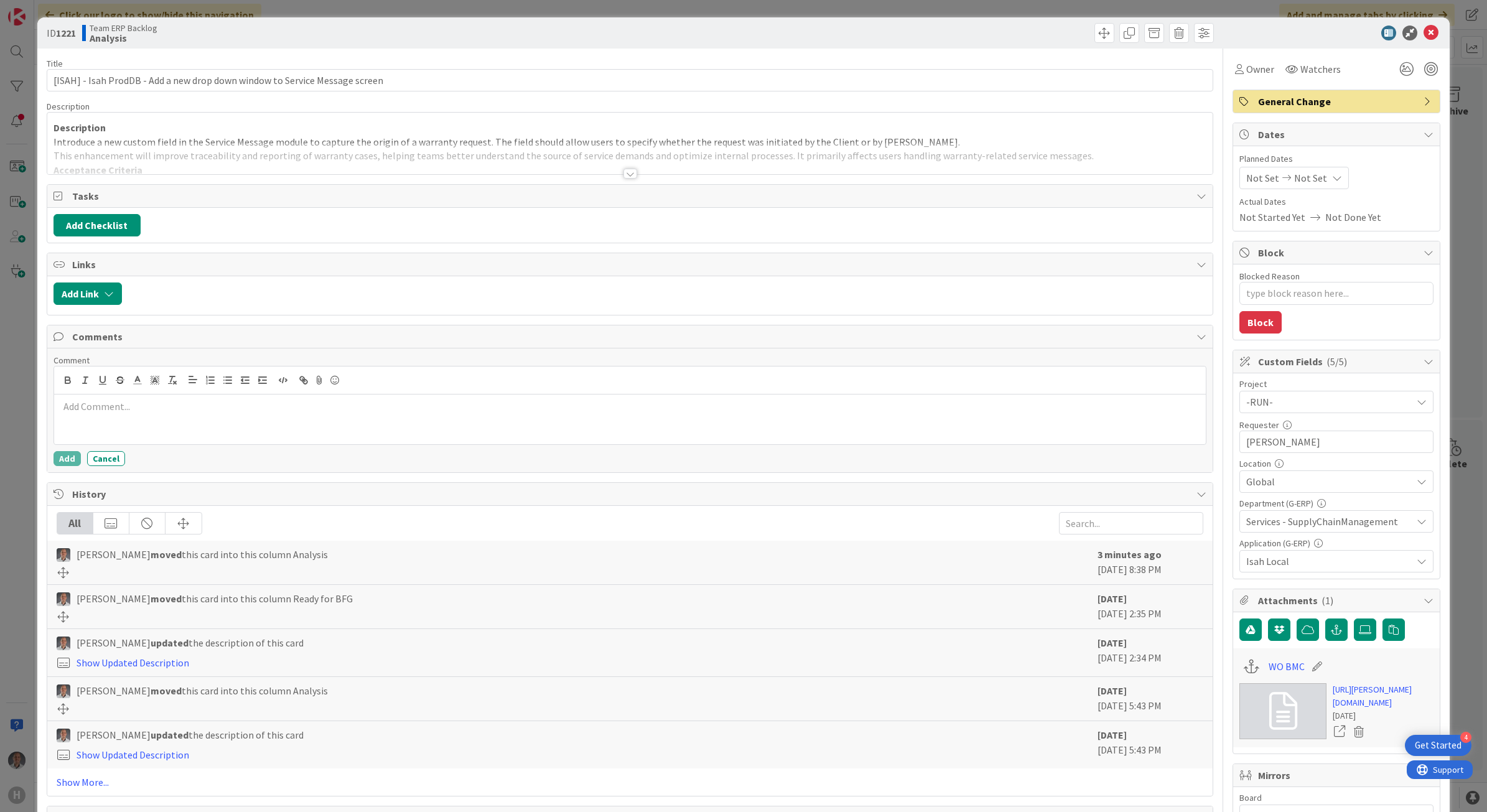
click at [163, 421] on div at bounding box center [631, 419] width 1153 height 50
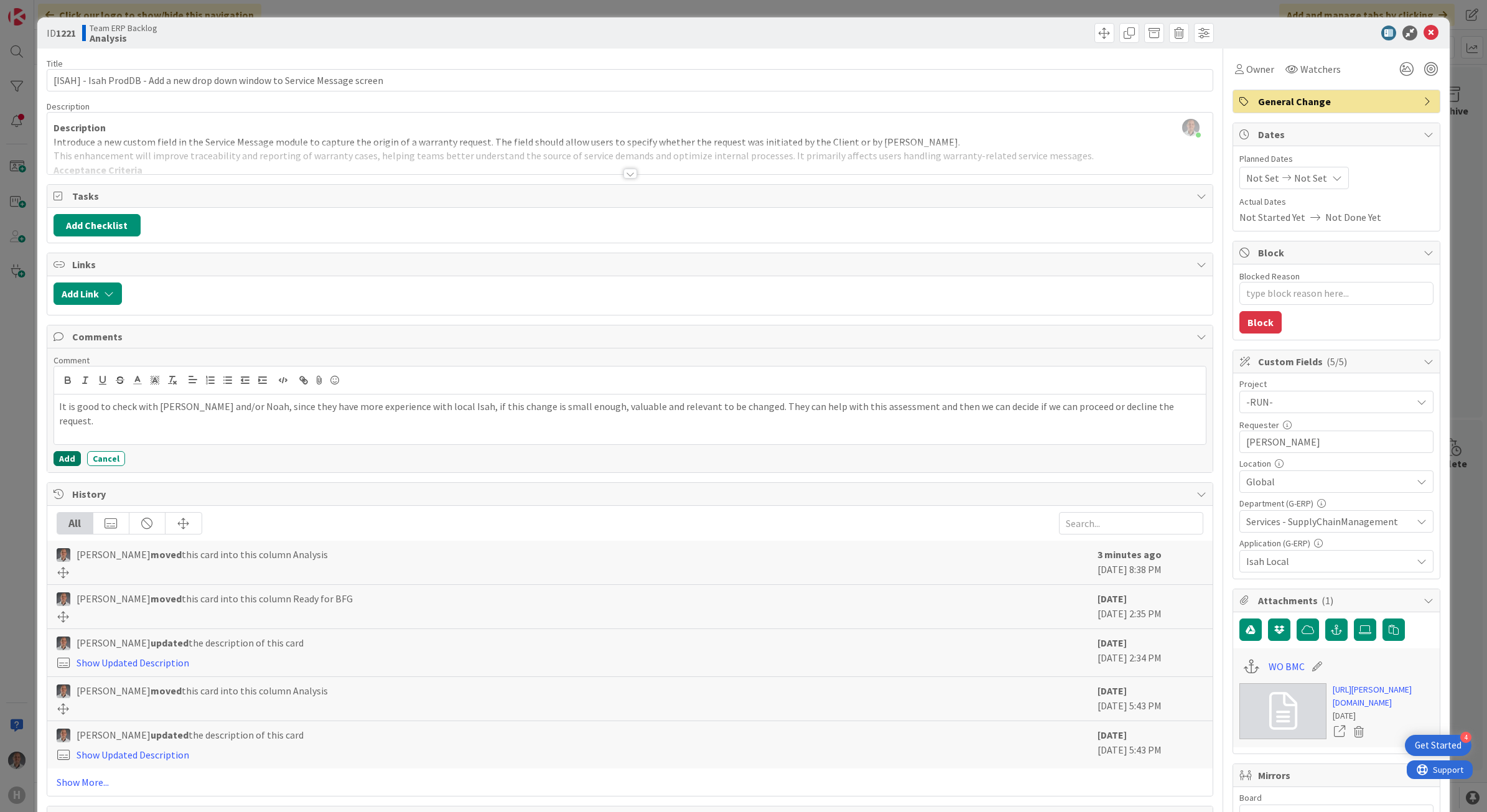
click at [76, 462] on button "Add" at bounding box center [67, 458] width 27 height 15
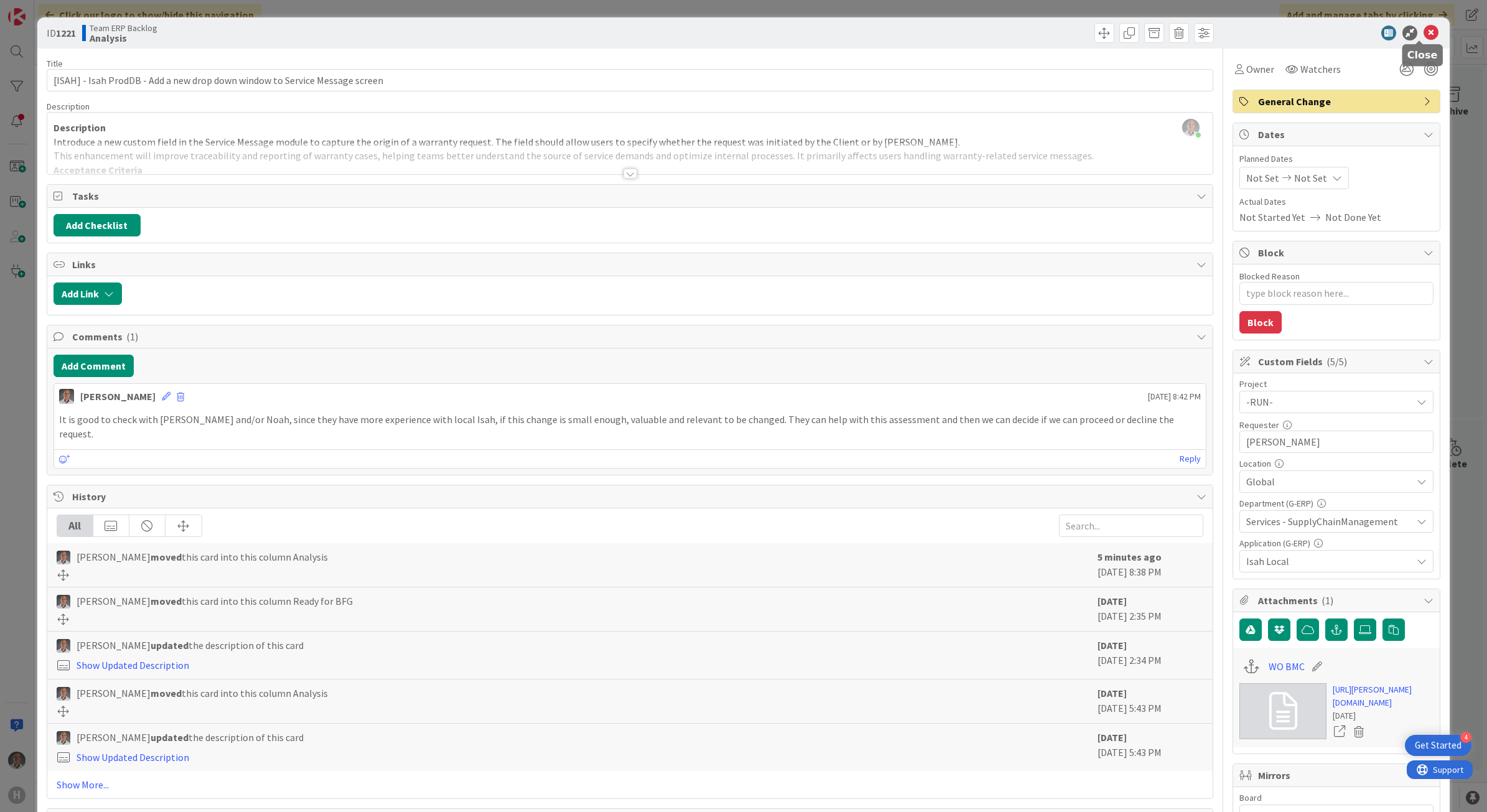
click at [1424, 33] on icon at bounding box center [1431, 32] width 15 height 15
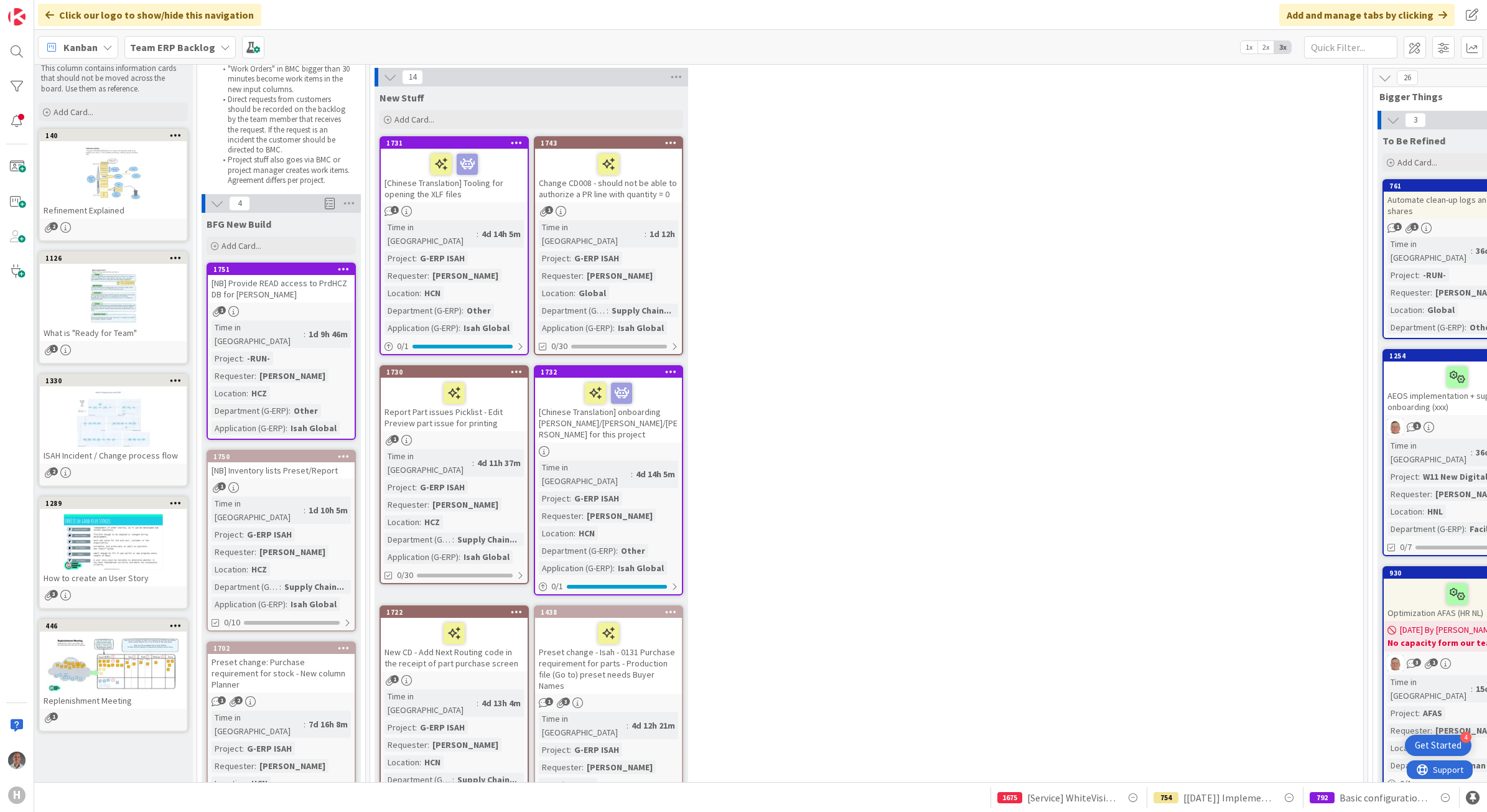
scroll to position [42, 5]
click at [668, 391] on div "[Chinese Translation] onboarding [PERSON_NAME]/[PERSON_NAME]/[PERSON_NAME] for …" at bounding box center [608, 410] width 147 height 65
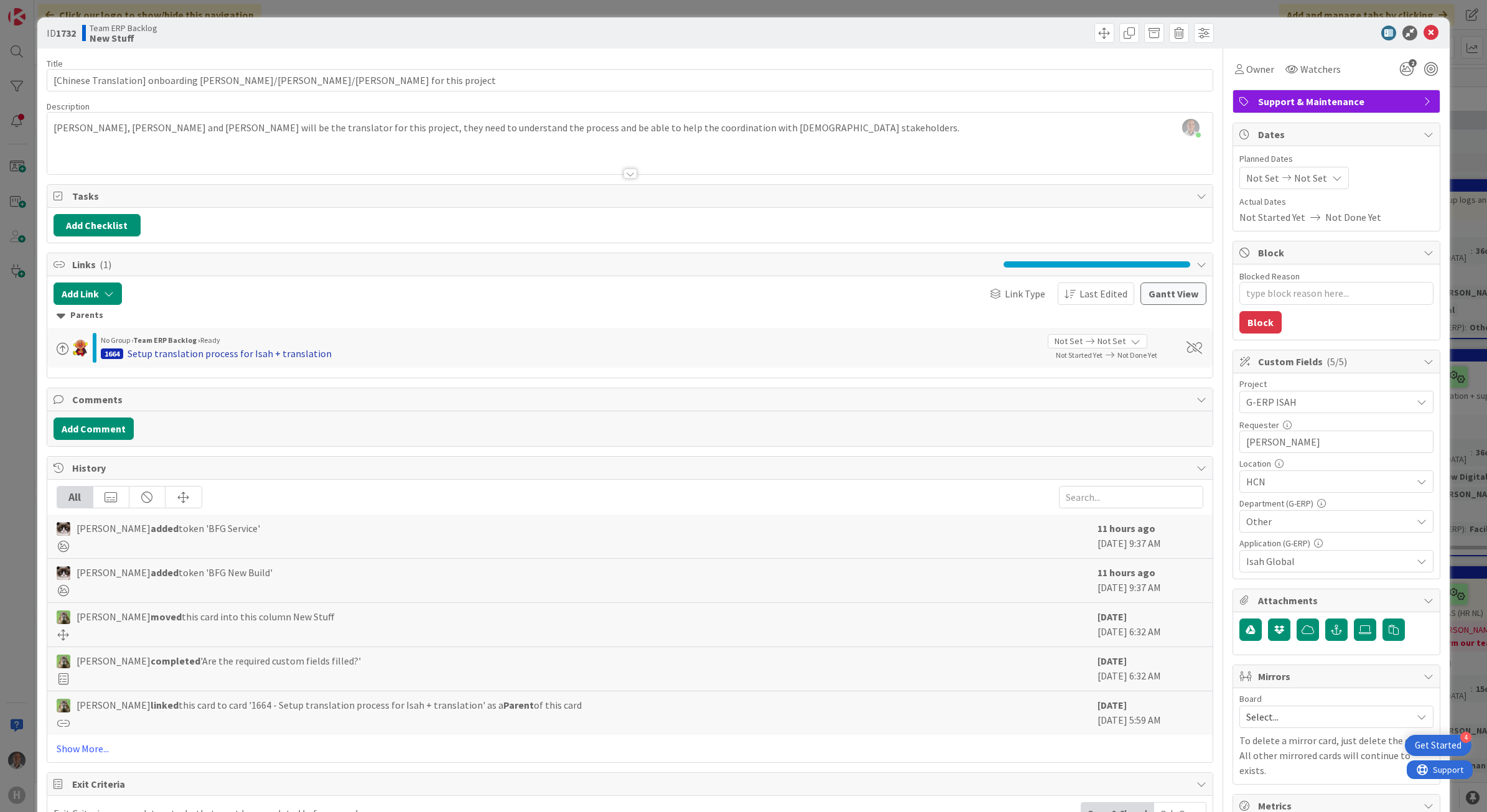
click at [158, 353] on div "Setup translation process for Isah + translation" at bounding box center [229, 353] width 204 height 15
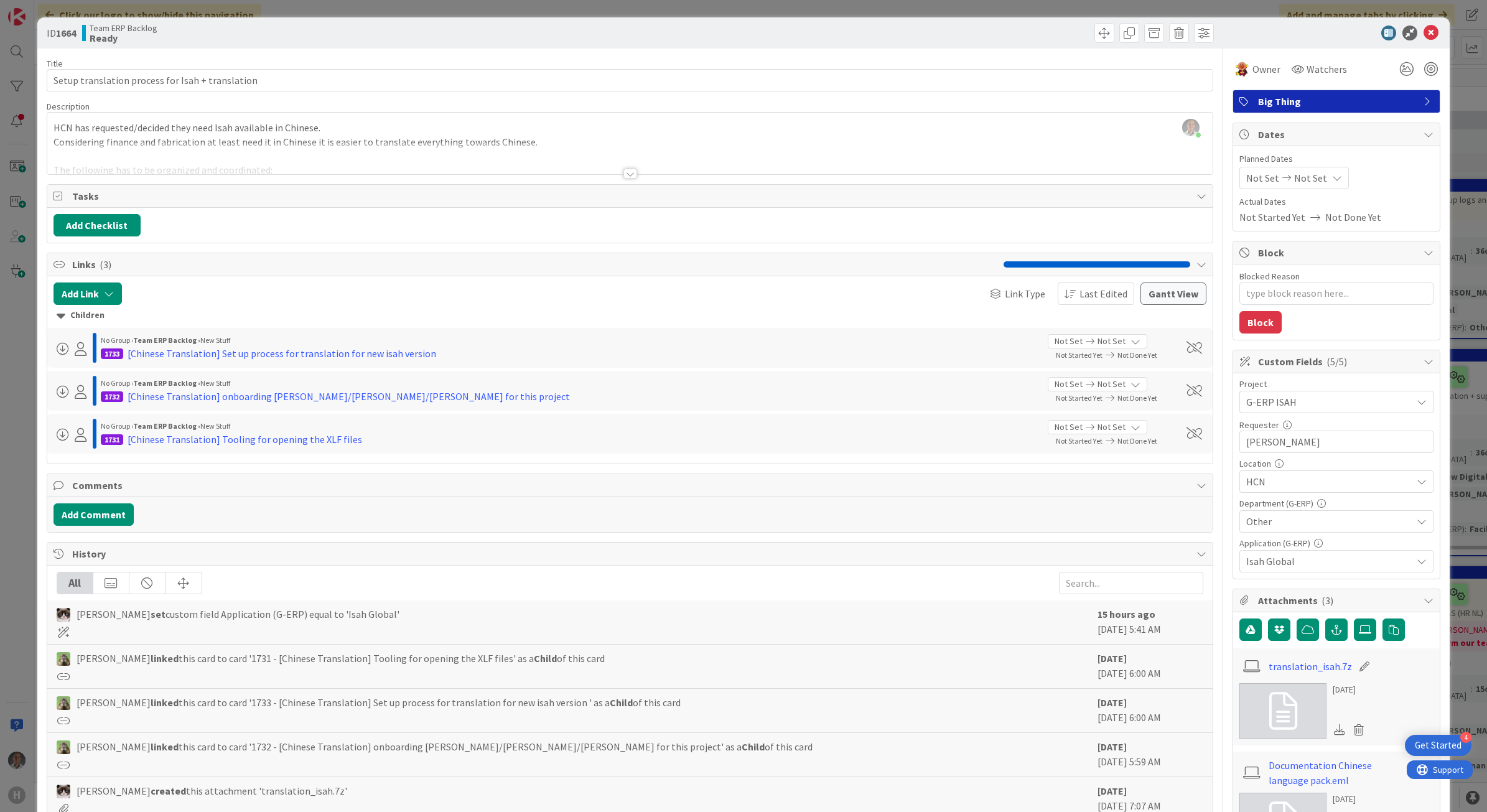
click at [624, 175] on div at bounding box center [630, 174] width 13 height 10
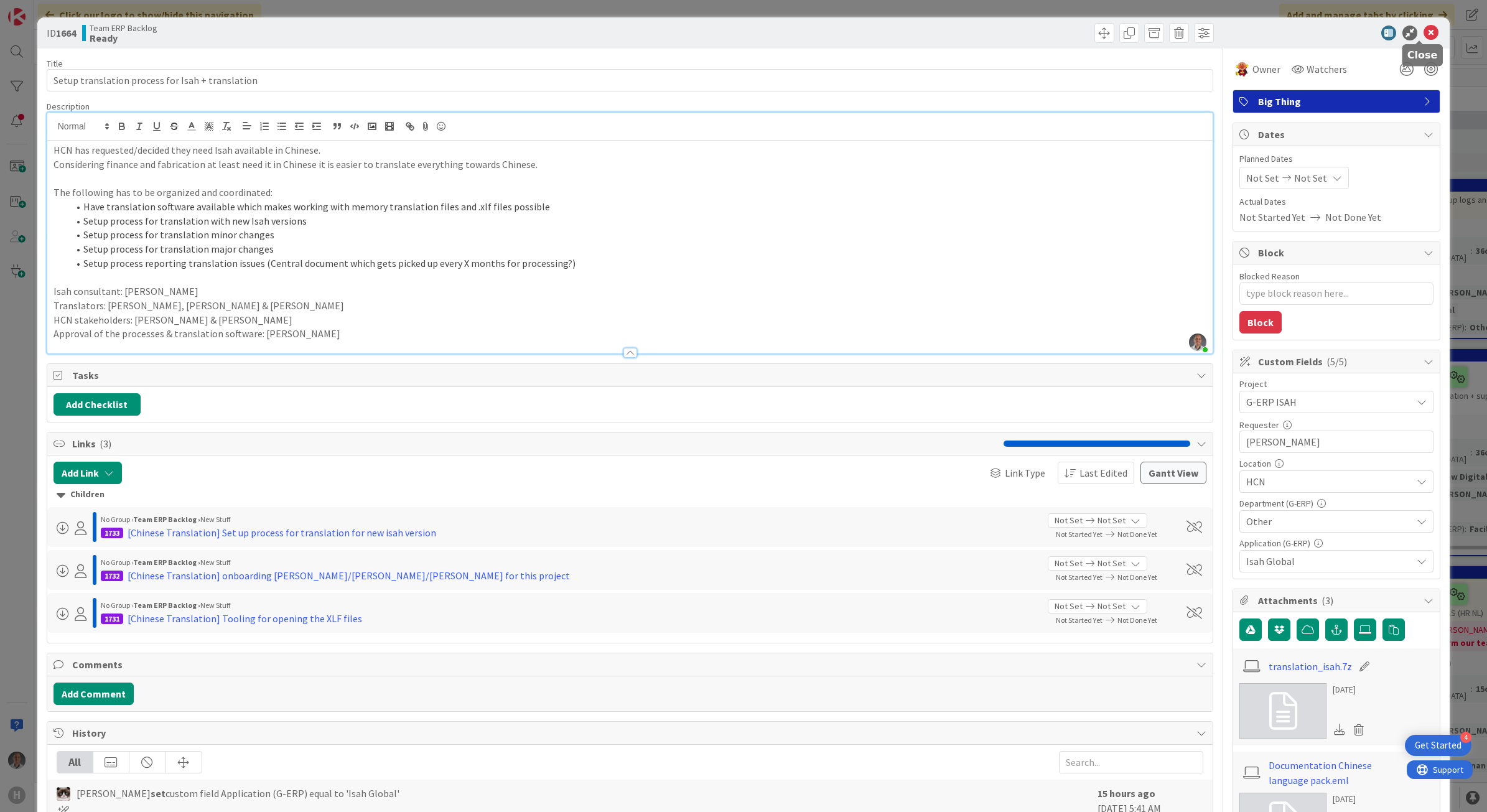
click at [1424, 31] on icon at bounding box center [1431, 32] width 15 height 15
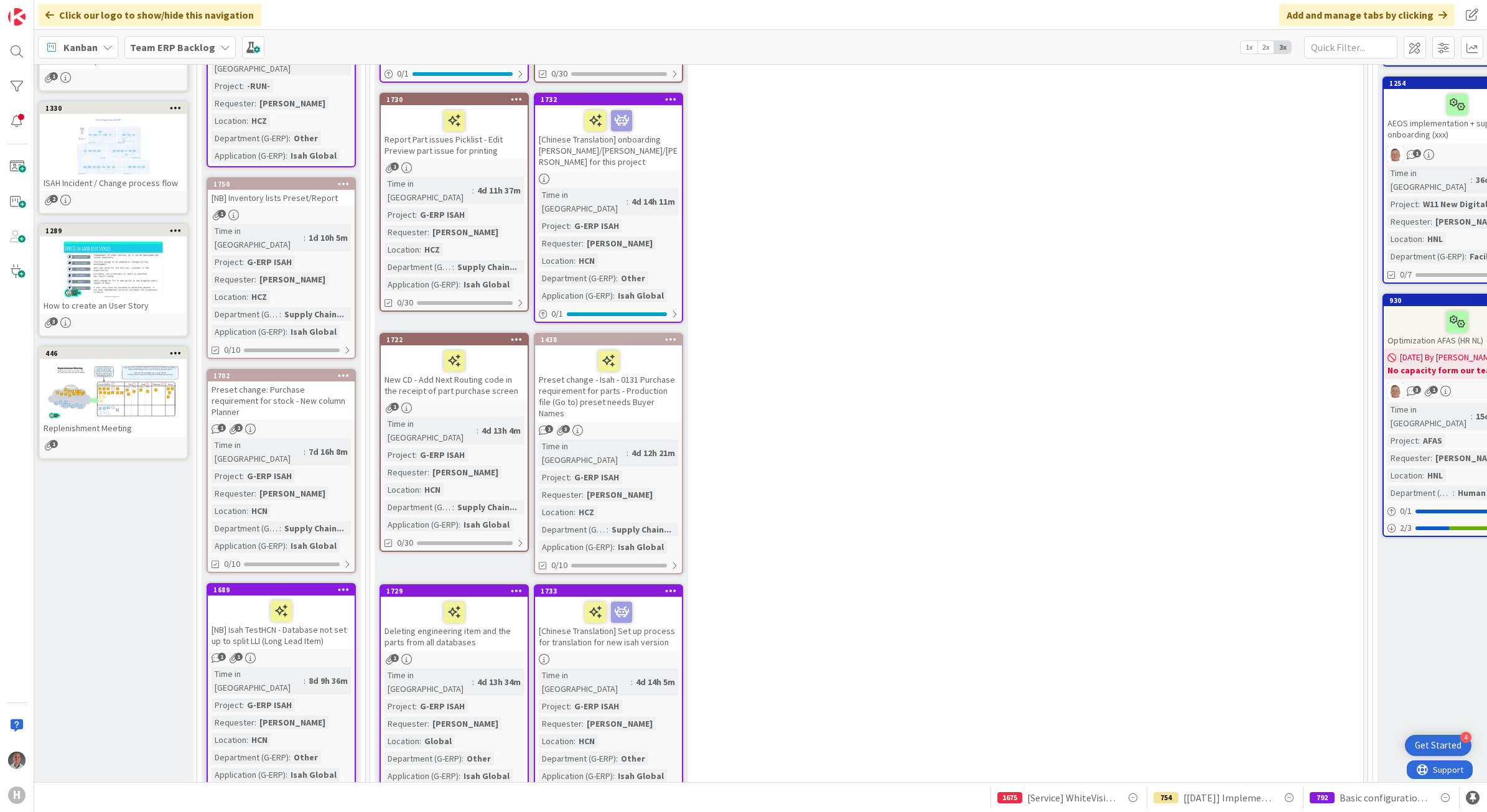
scroll to position [315, 5]
click at [659, 123] on div "[Chinese Translation] onboarding [PERSON_NAME]/[PERSON_NAME]/[PERSON_NAME] for …" at bounding box center [608, 138] width 147 height 65
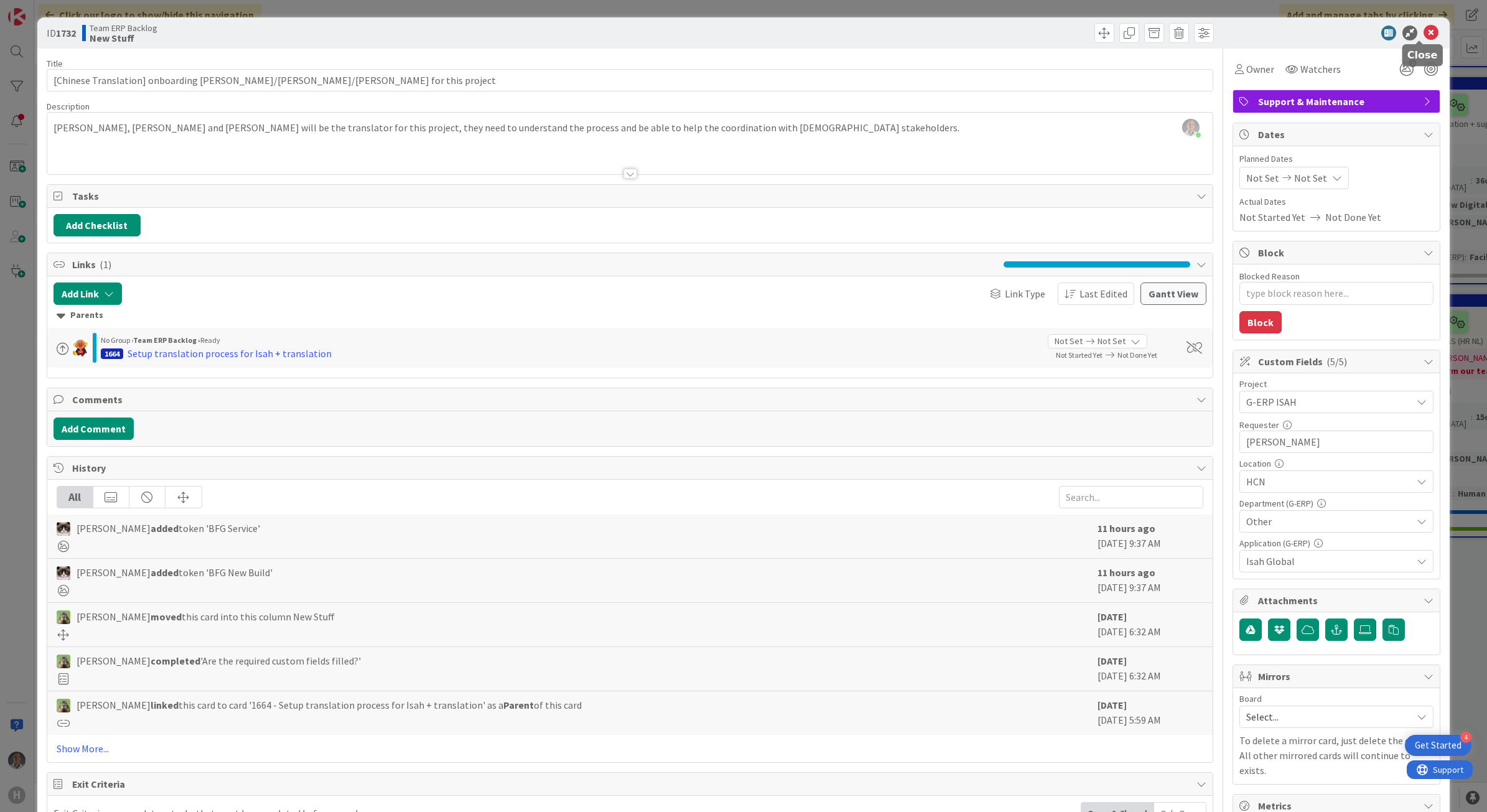
click at [1424, 30] on icon at bounding box center [1431, 32] width 15 height 15
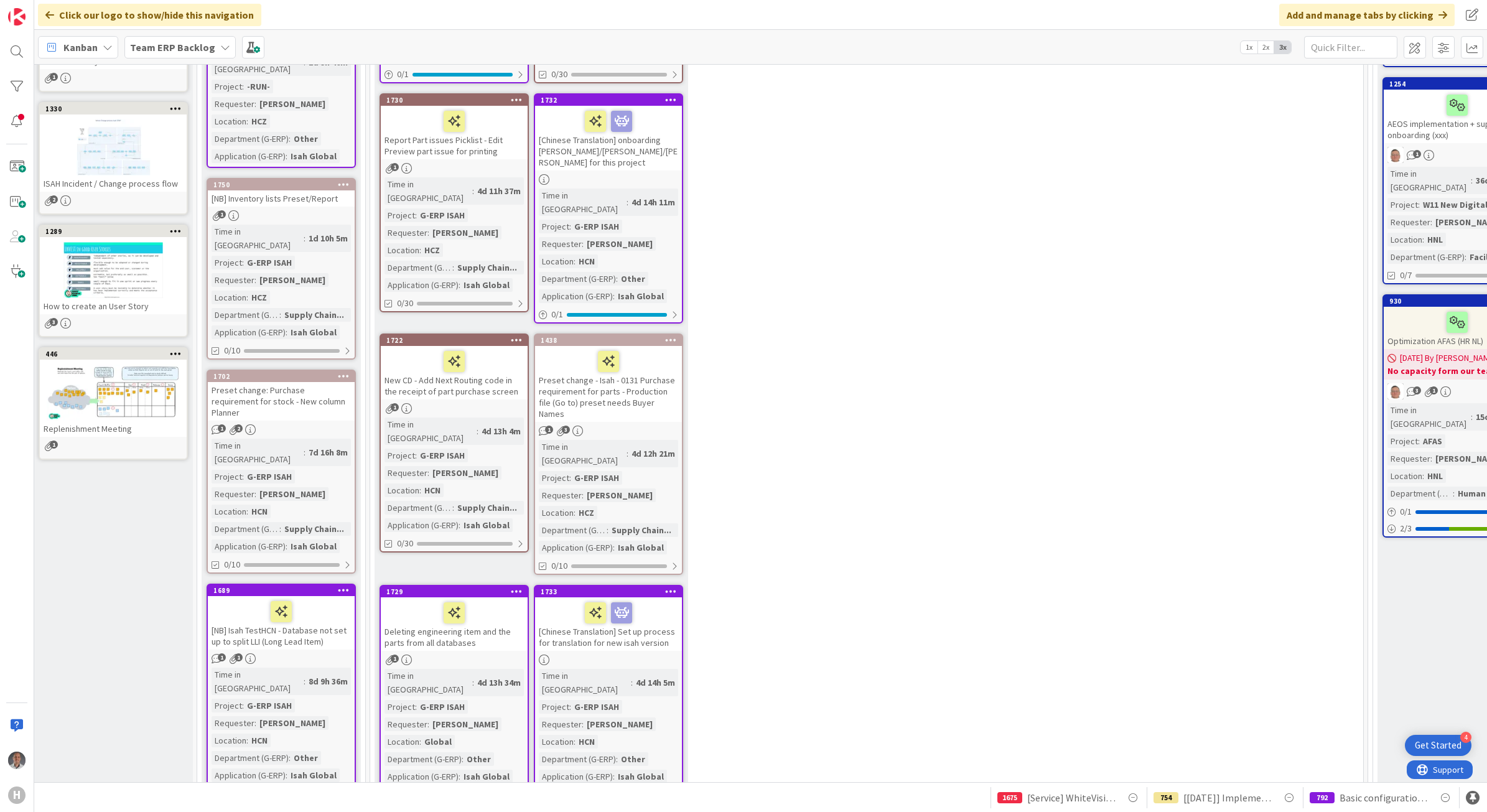
click at [638, 654] on div at bounding box center [608, 659] width 147 height 11
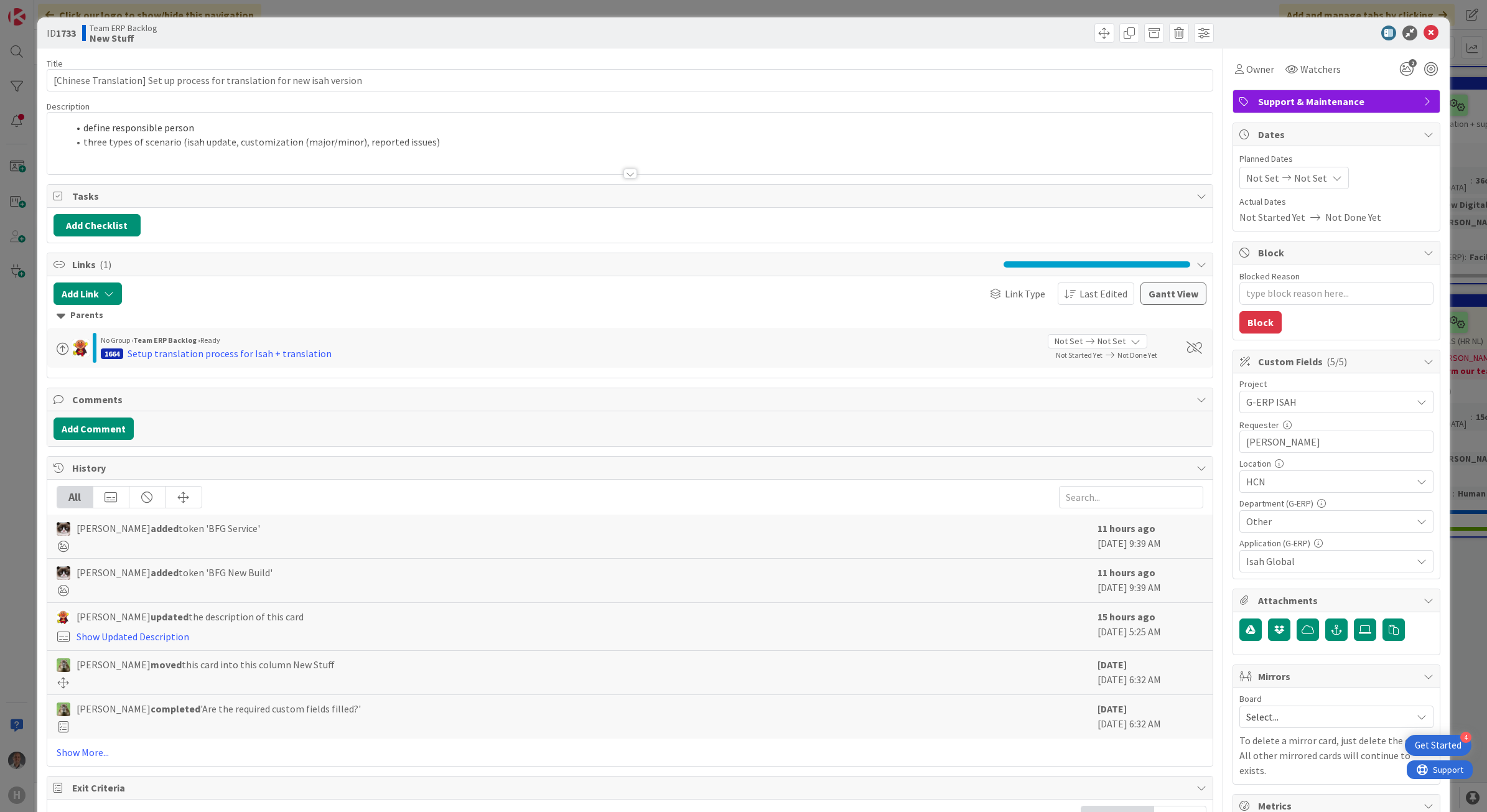
type textarea "x"
click at [624, 172] on div at bounding box center [630, 174] width 13 height 10
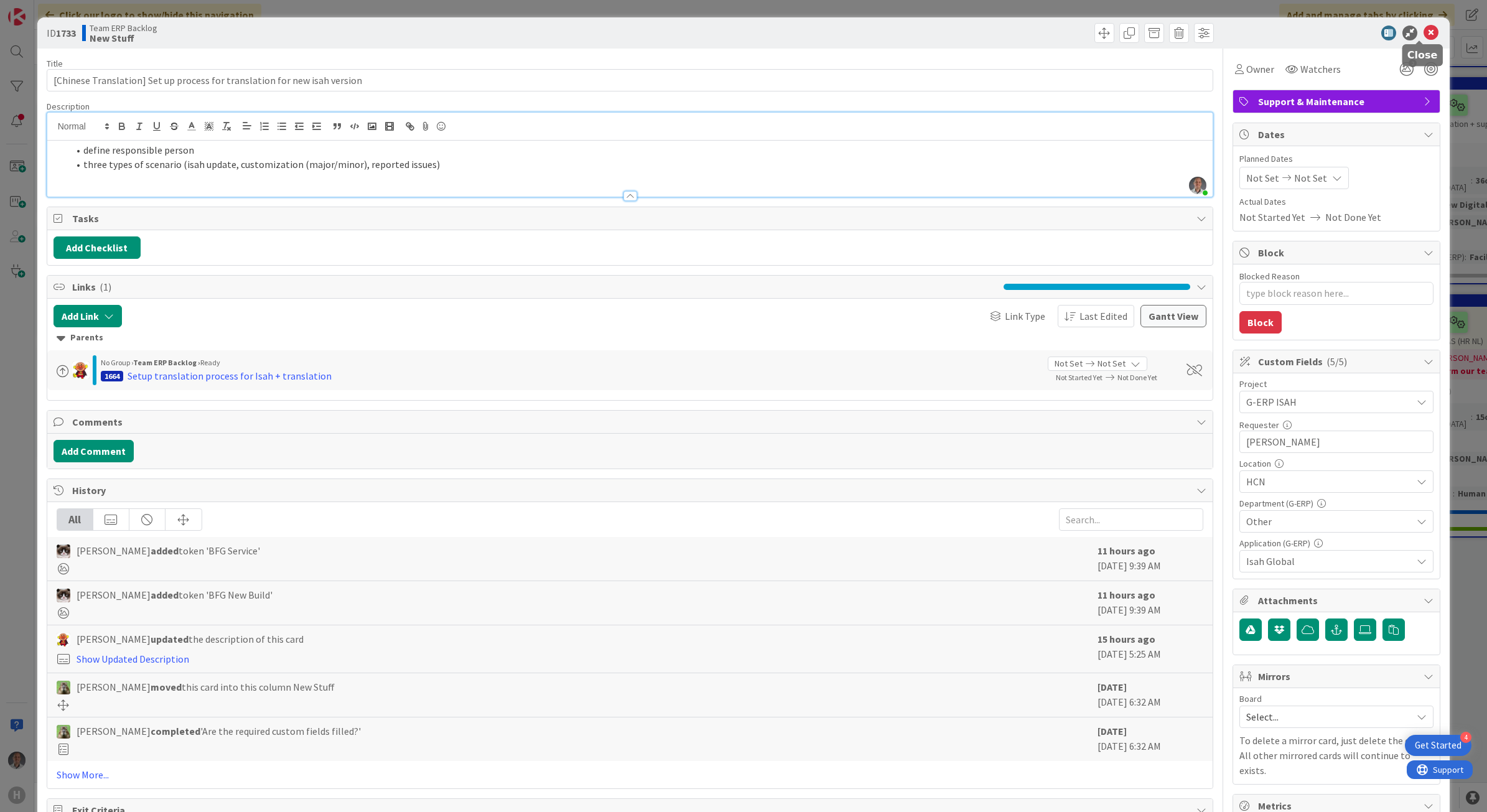
click at [1424, 35] on icon at bounding box center [1431, 32] width 15 height 15
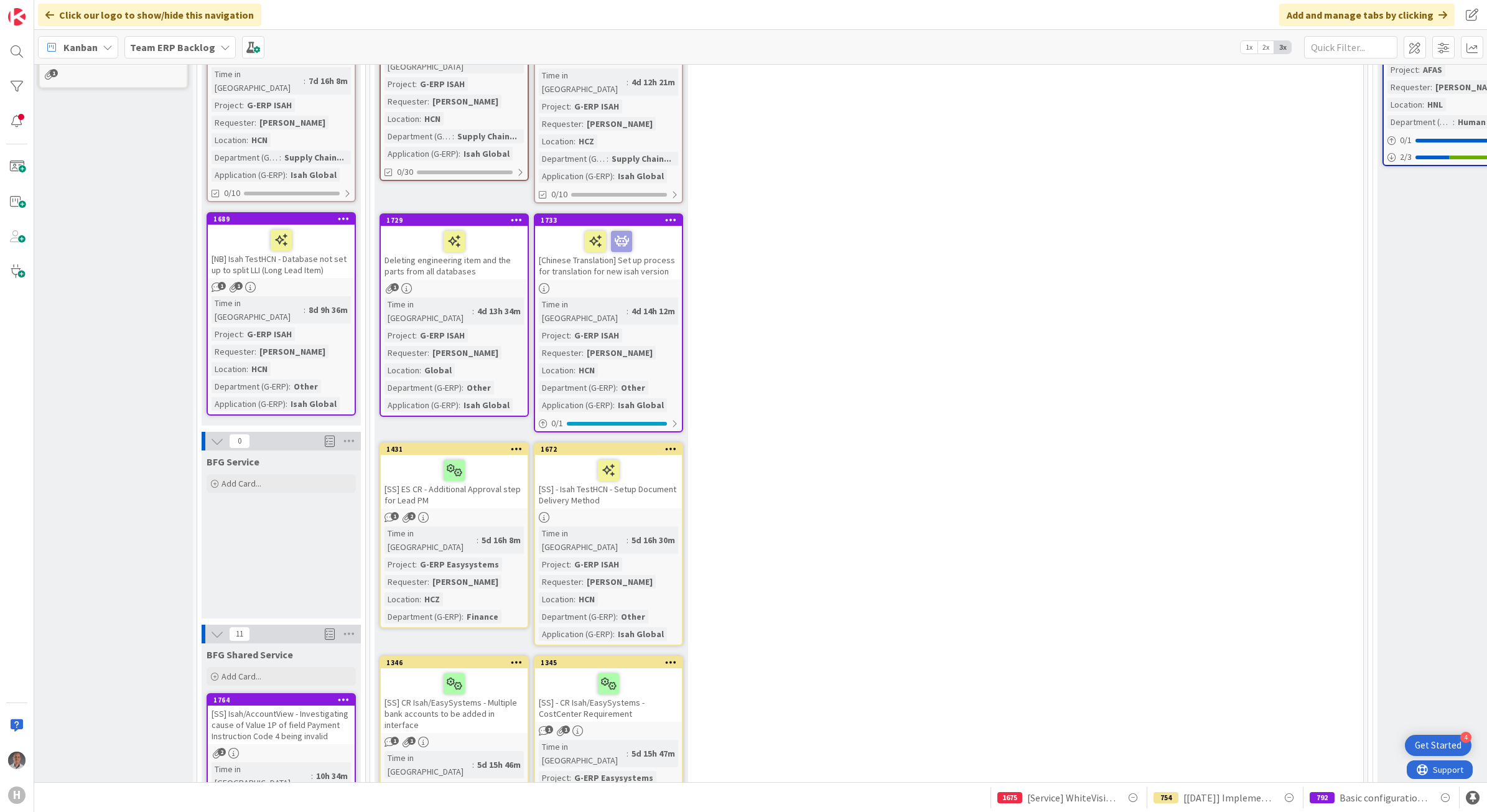
scroll to position [1102, 5]
